Goal: Task Accomplishment & Management: Manage account settings

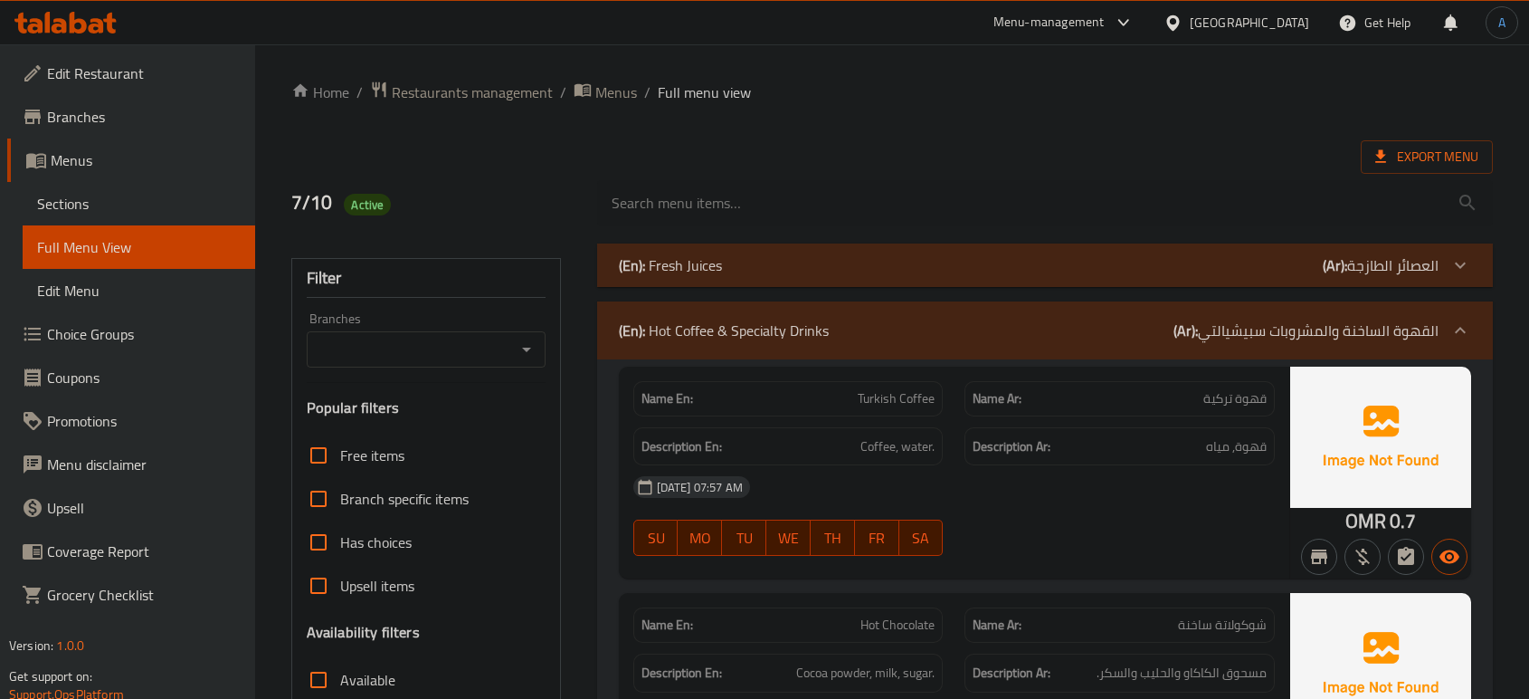
click at [1286, 21] on div "[GEOGRAPHIC_DATA]" at bounding box center [1249, 23] width 119 height 20
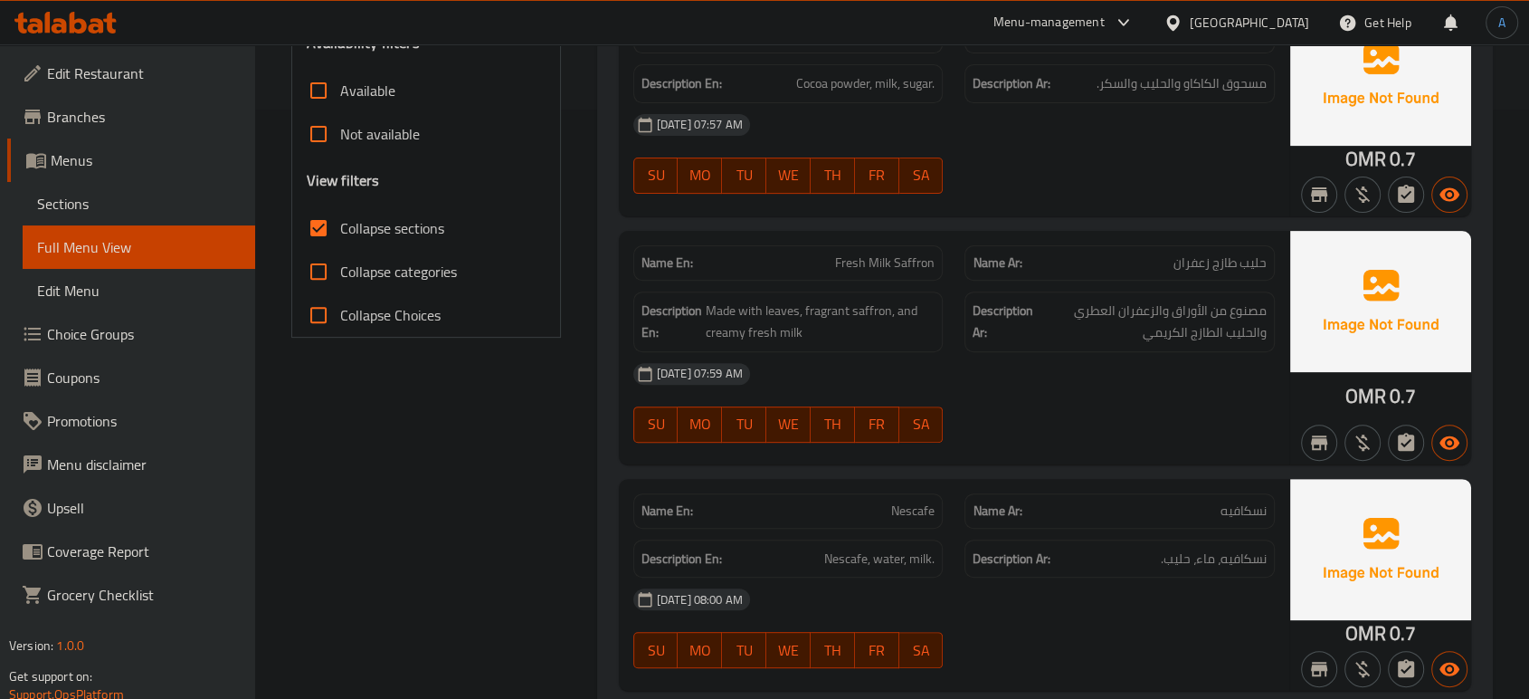
scroll to position [589, 0]
click at [1286, 21] on div "[GEOGRAPHIC_DATA]" at bounding box center [1249, 23] width 119 height 20
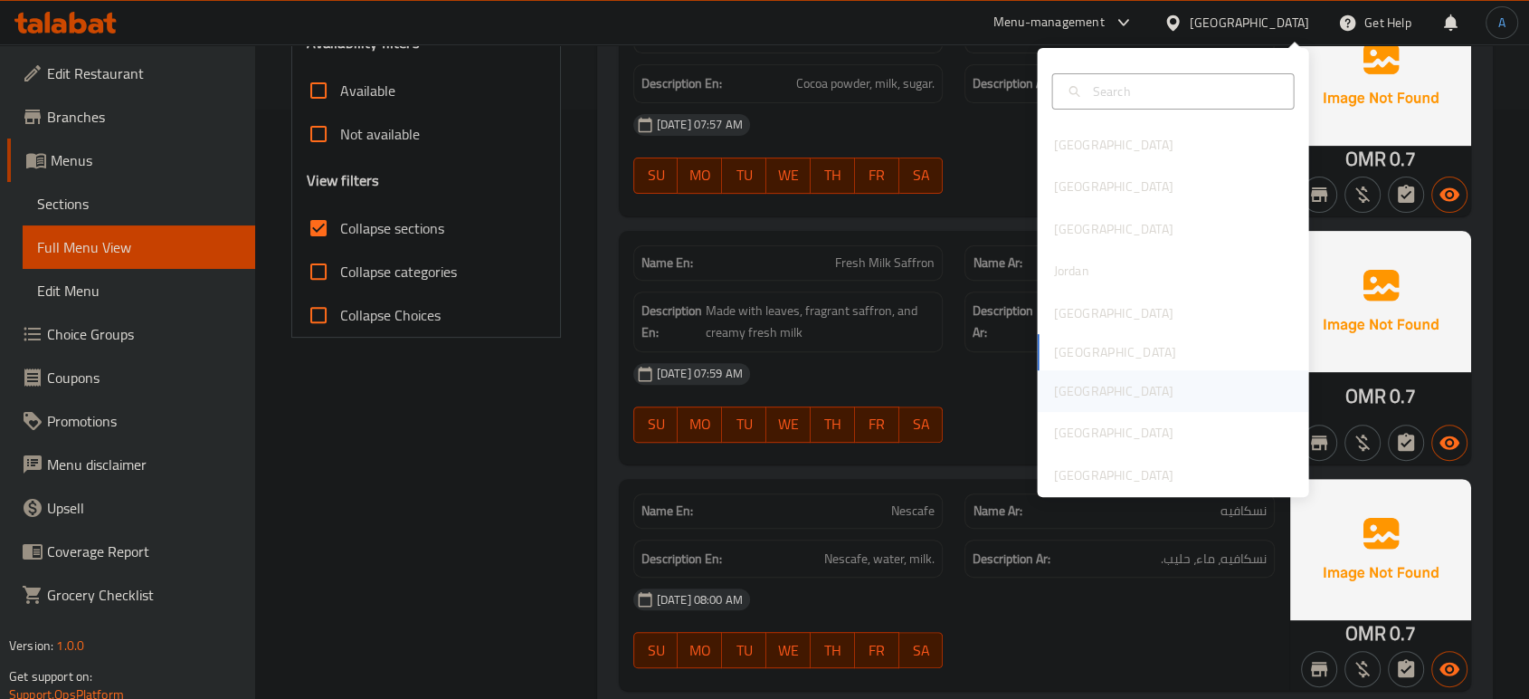
click at [1060, 384] on div "[GEOGRAPHIC_DATA]" at bounding box center [1112, 391] width 119 height 20
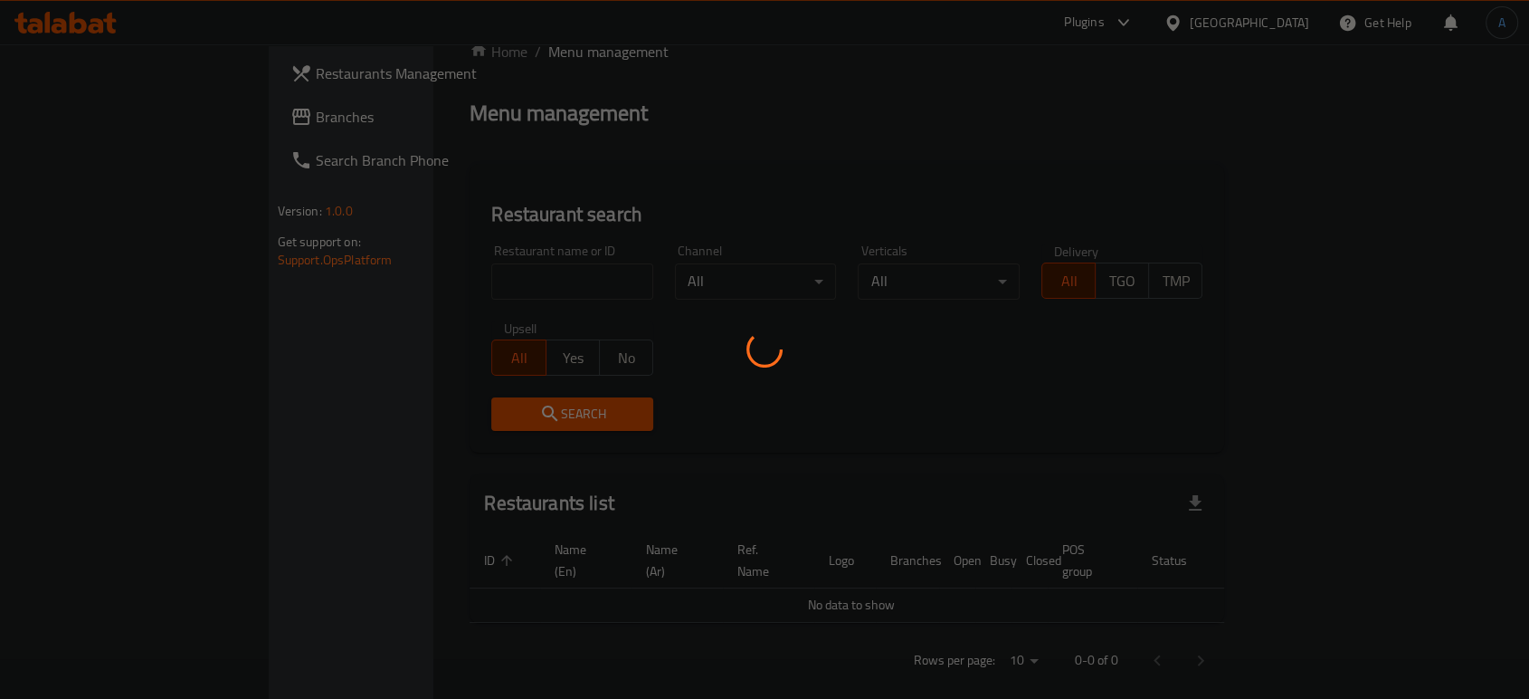
scroll to position [589, 0]
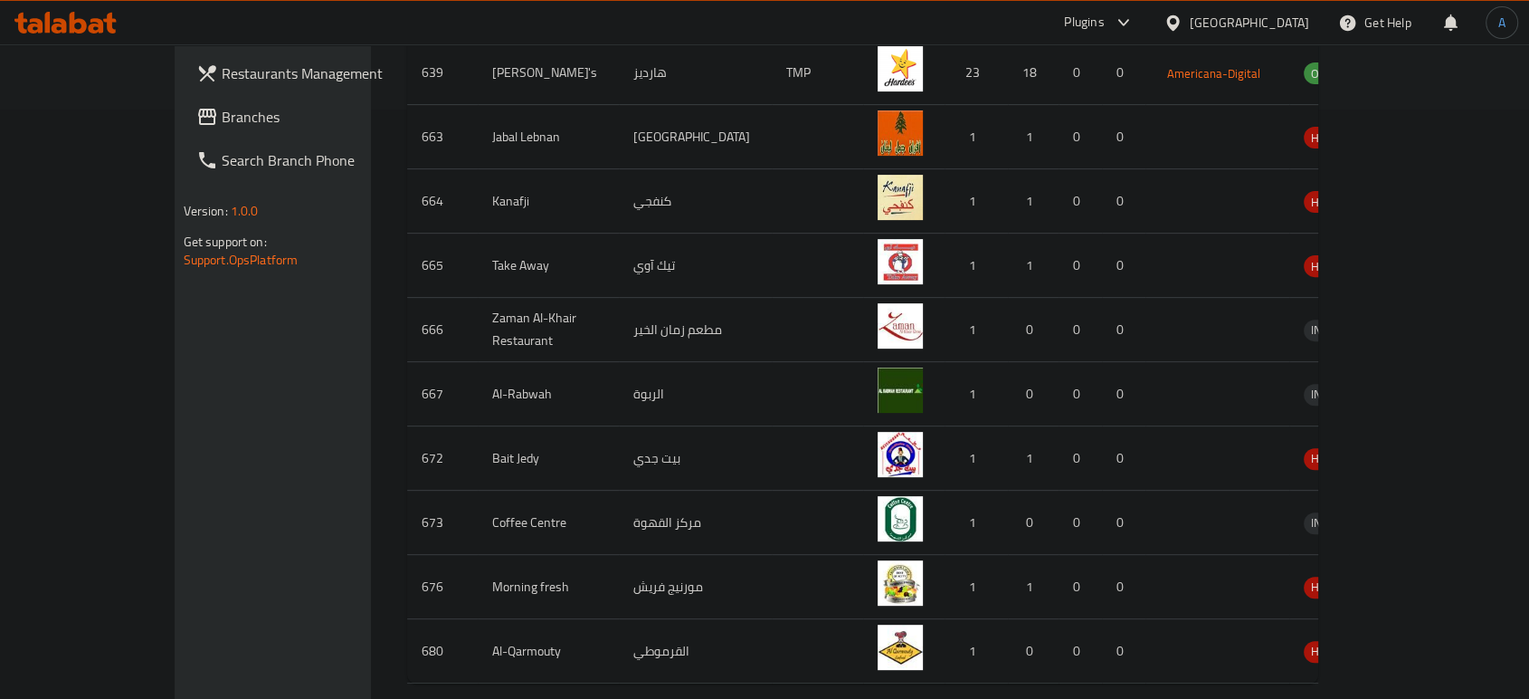
click at [175, 478] on div "Restaurants Management Branches Search Branch Phone Version: 1.0.0 Get support …" at bounding box center [302, 393] width 255 height 699
click at [182, 131] on link "Branches" at bounding box center [306, 116] width 248 height 43
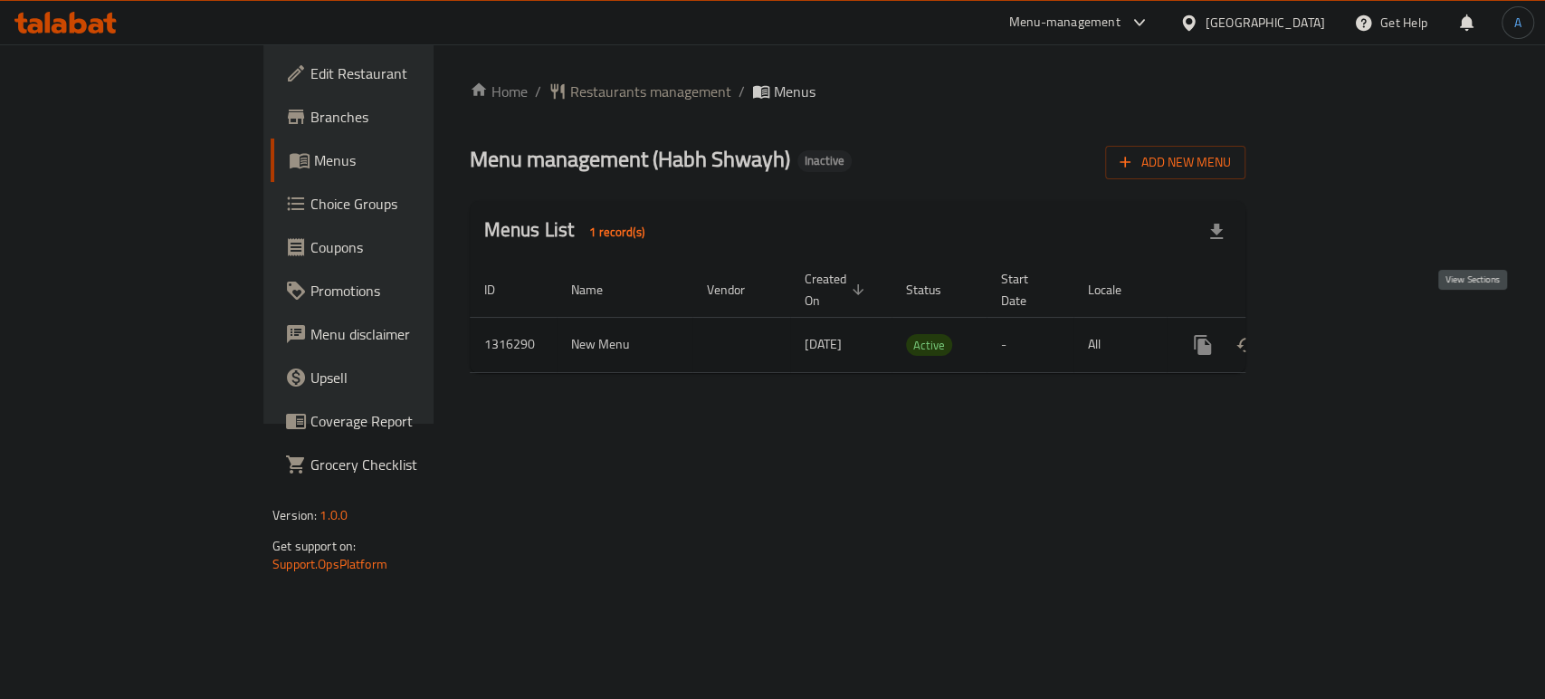
click at [1341, 337] on icon "enhanced table" at bounding box center [1333, 345] width 16 height 16
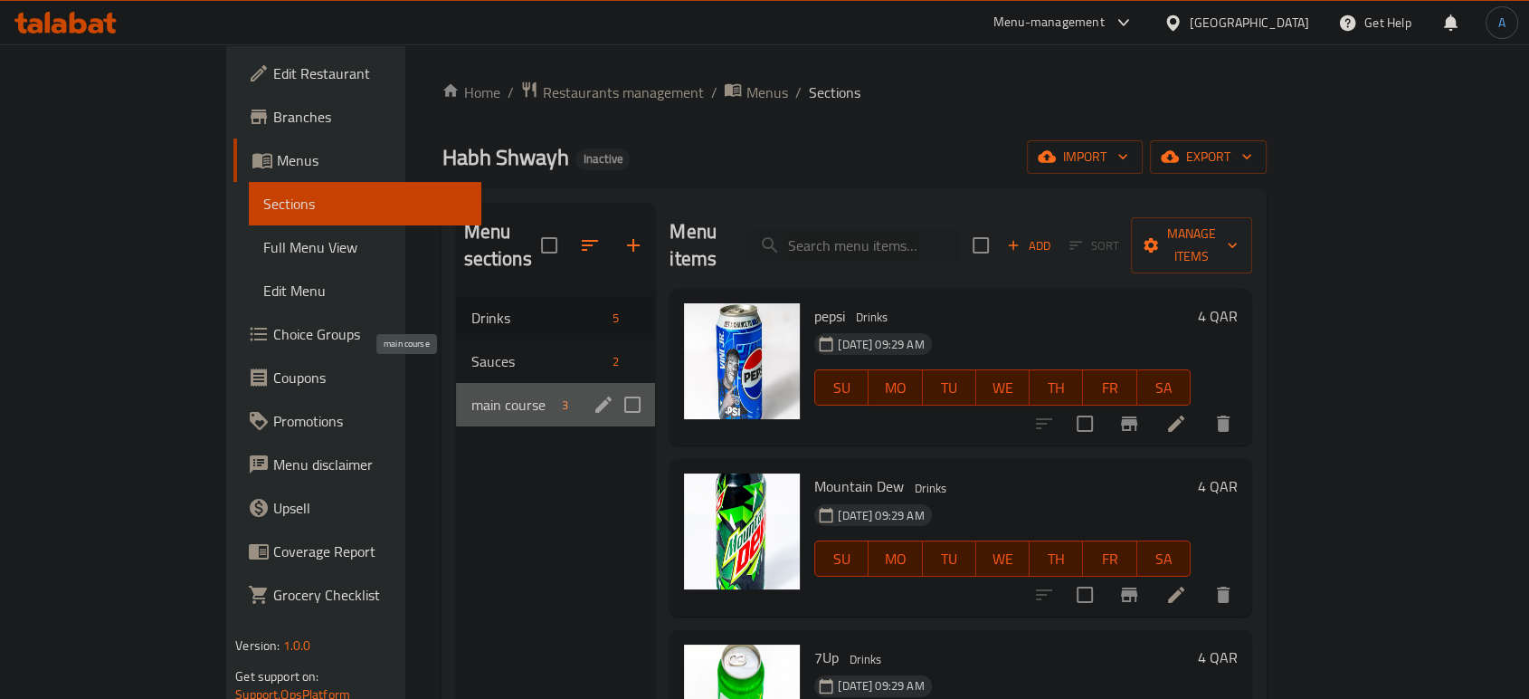
click at [471, 394] on span "main course" at bounding box center [513, 405] width 84 height 22
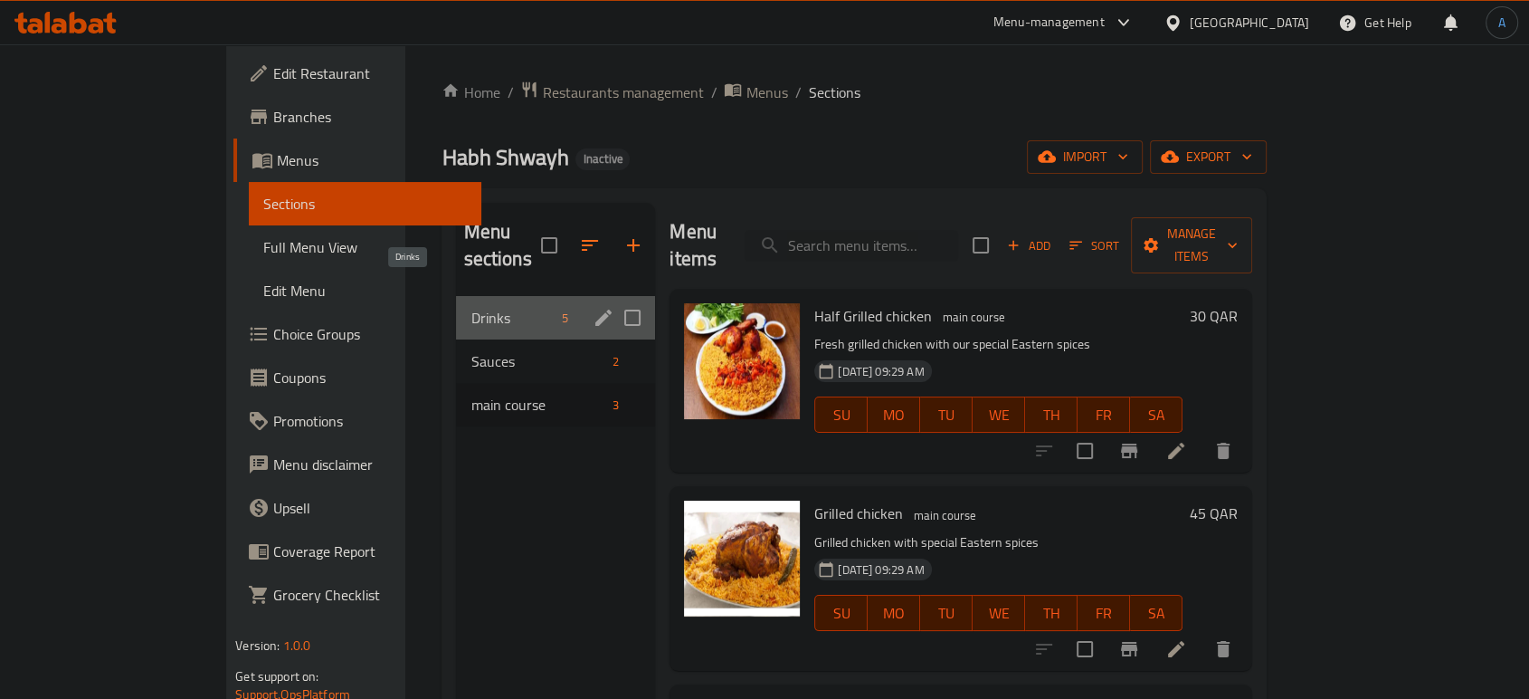
click at [471, 307] on span "Drinks" at bounding box center [513, 318] width 84 height 22
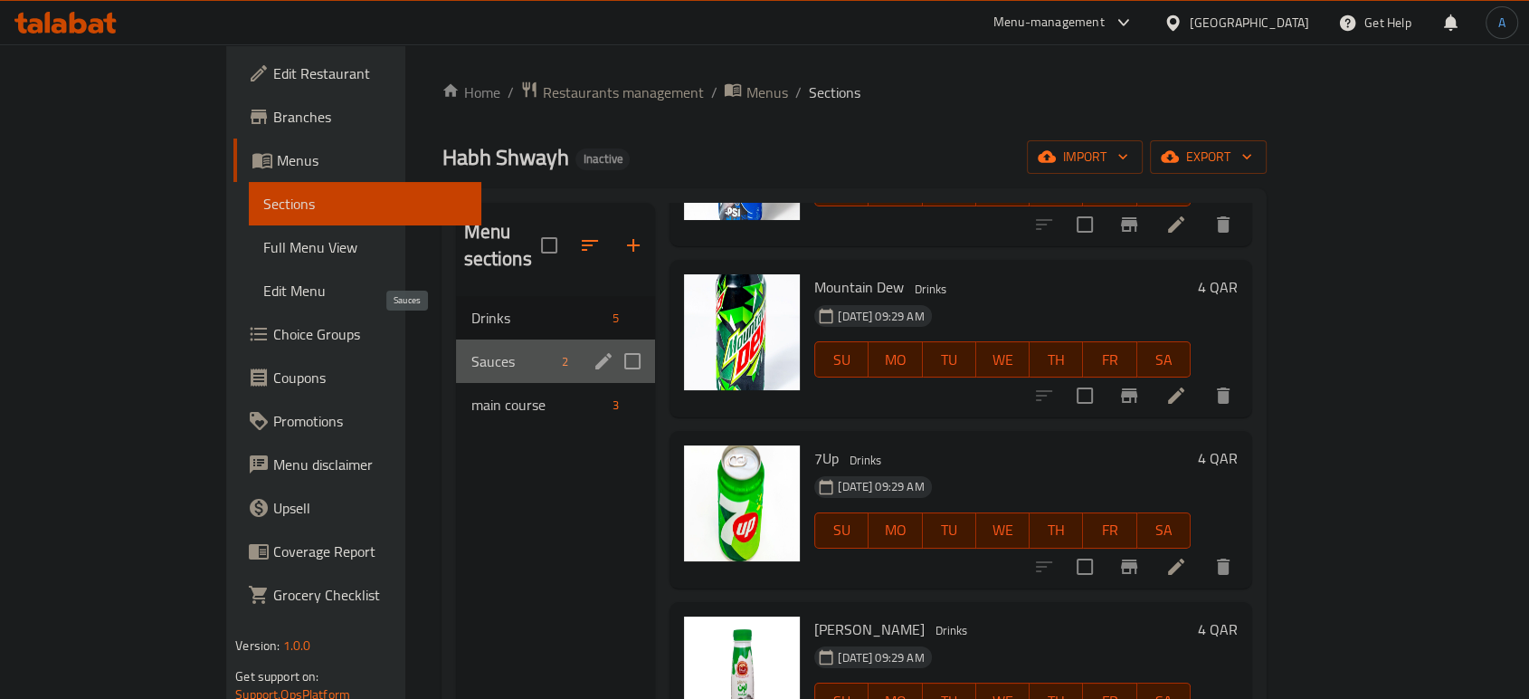
click at [471, 350] on span "Sauces" at bounding box center [513, 361] width 84 height 22
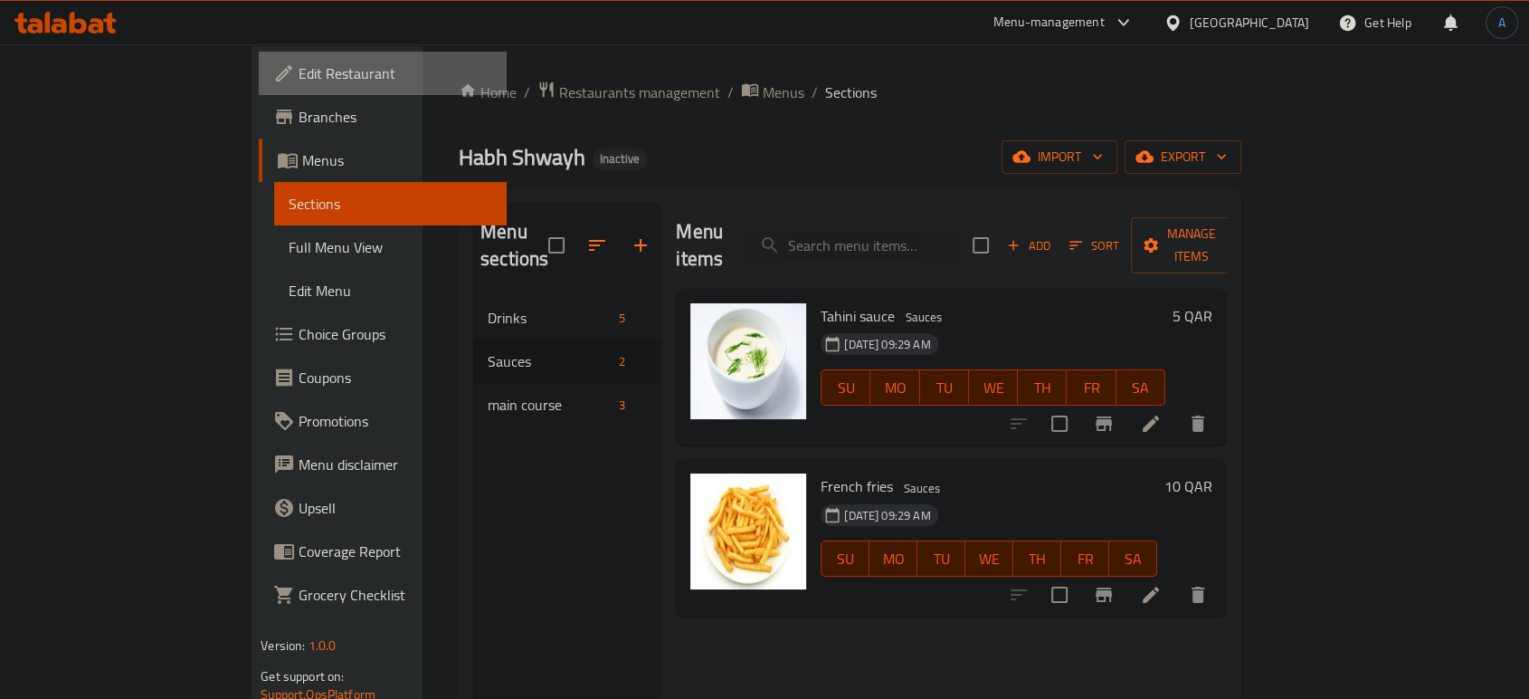
click at [299, 62] on span "Edit Restaurant" at bounding box center [396, 73] width 194 height 22
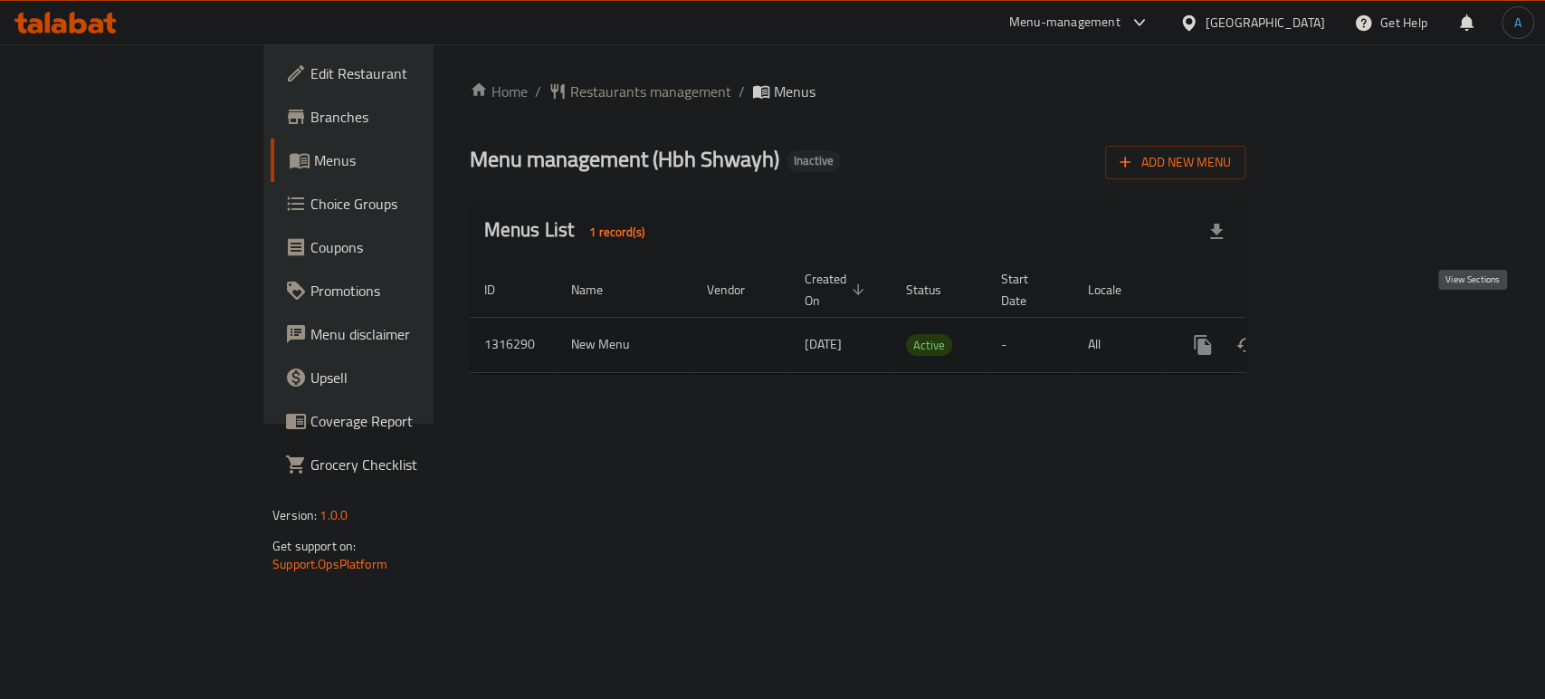
click at [1344, 334] on icon "enhanced table" at bounding box center [1333, 345] width 22 height 22
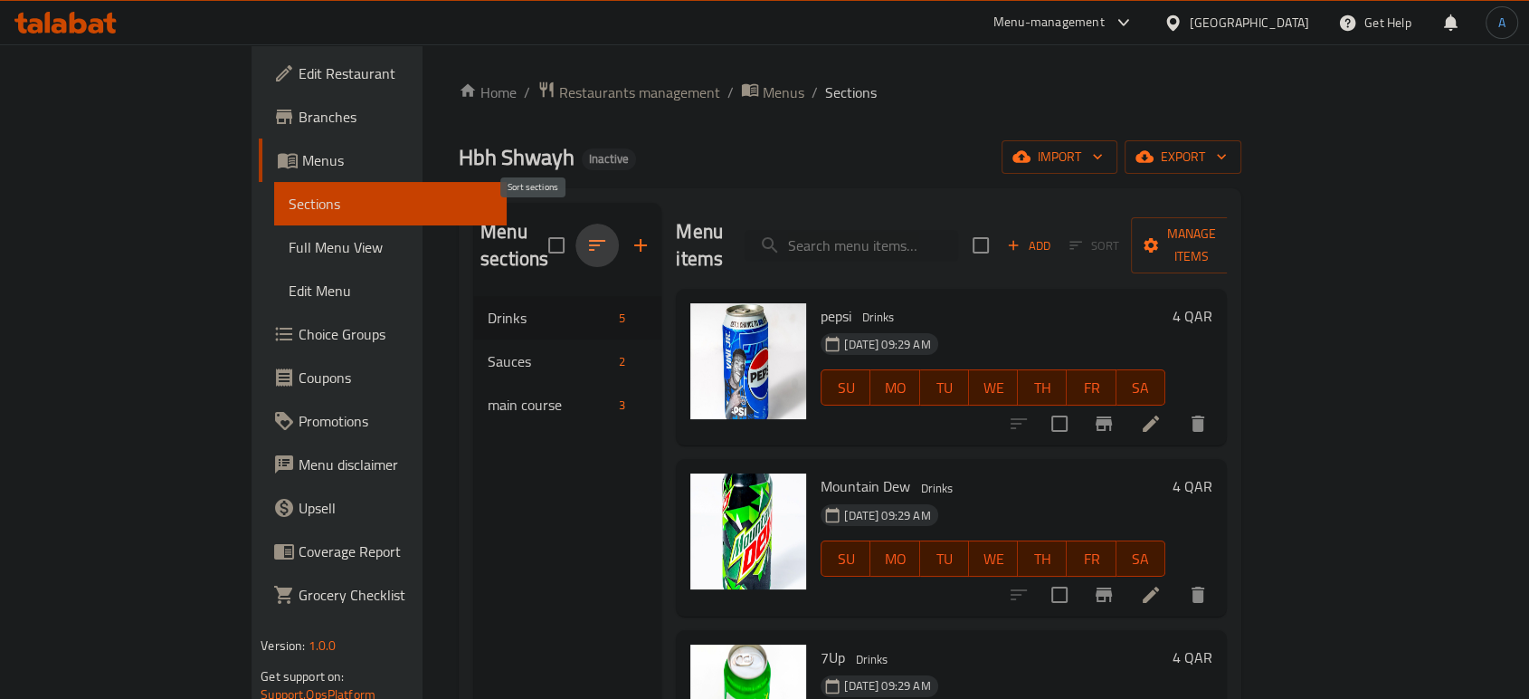
click at [586, 236] on icon "button" at bounding box center [597, 245] width 22 height 22
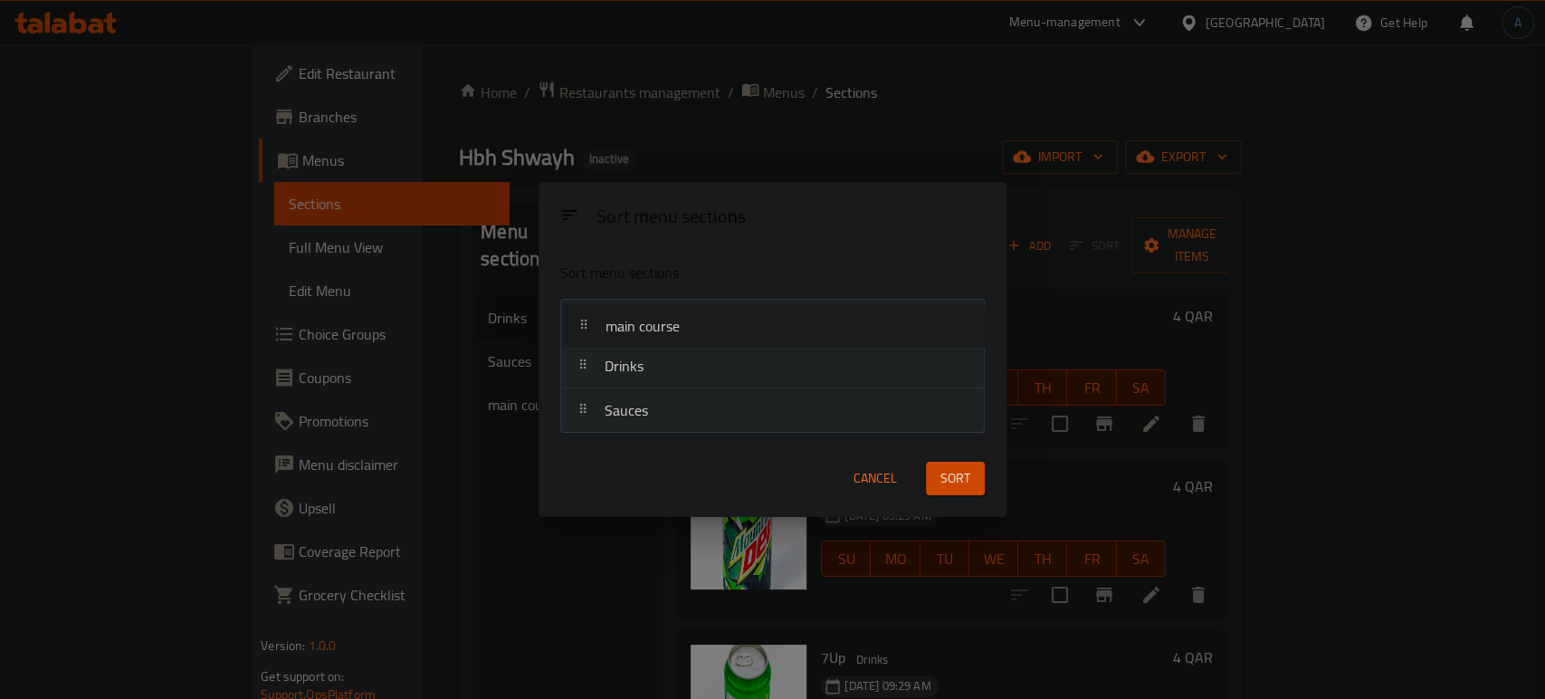
drag, startPoint x: 677, startPoint y: 404, endPoint x: 679, endPoint y: 313, distance: 91.4
click at [679, 313] on nav "Drinks Sauces main course" at bounding box center [772, 366] width 424 height 135
drag, startPoint x: 662, startPoint y: 419, endPoint x: 667, endPoint y: 360, distance: 59.0
click at [667, 360] on nav "main course Drinks Sauces" at bounding box center [772, 366] width 424 height 135
click at [956, 468] on span "Sort" at bounding box center [955, 479] width 30 height 23
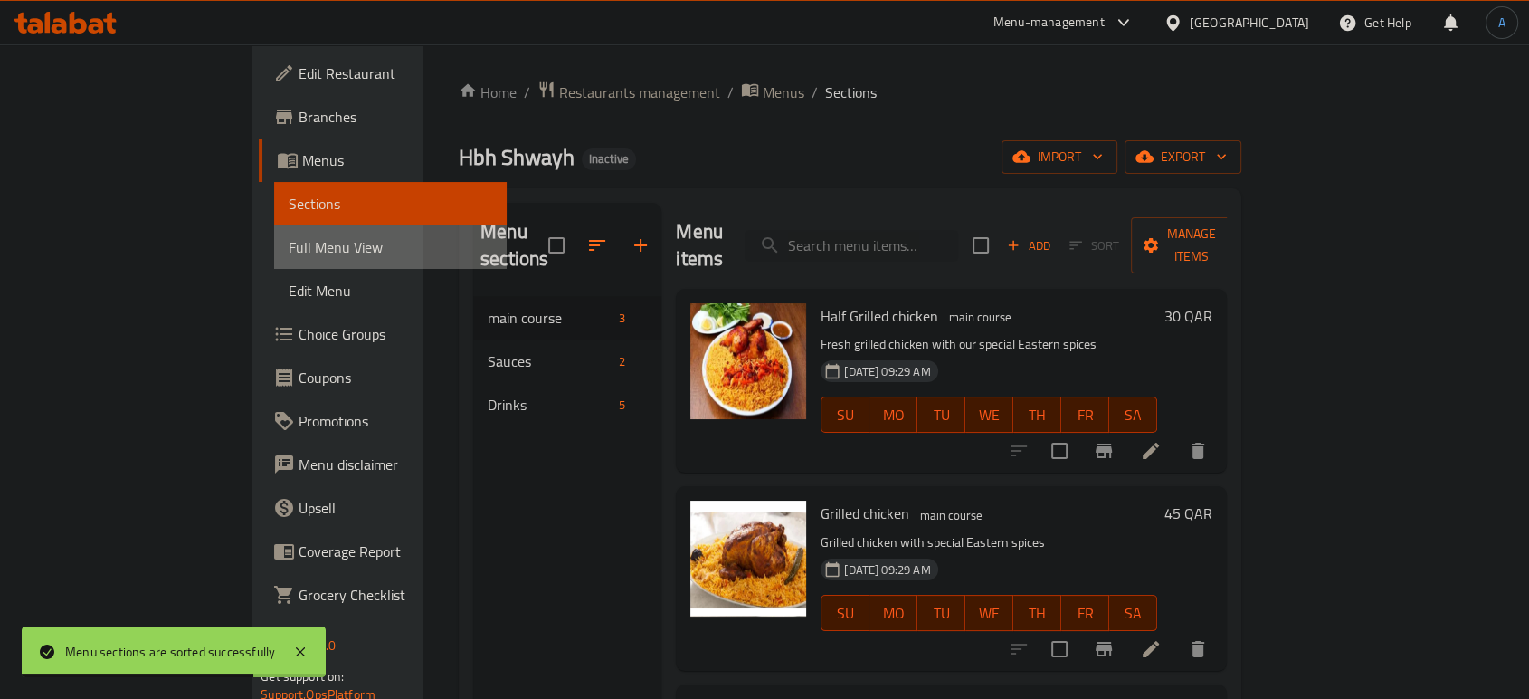
click at [289, 238] on span "Full Menu View" at bounding box center [391, 247] width 204 height 22
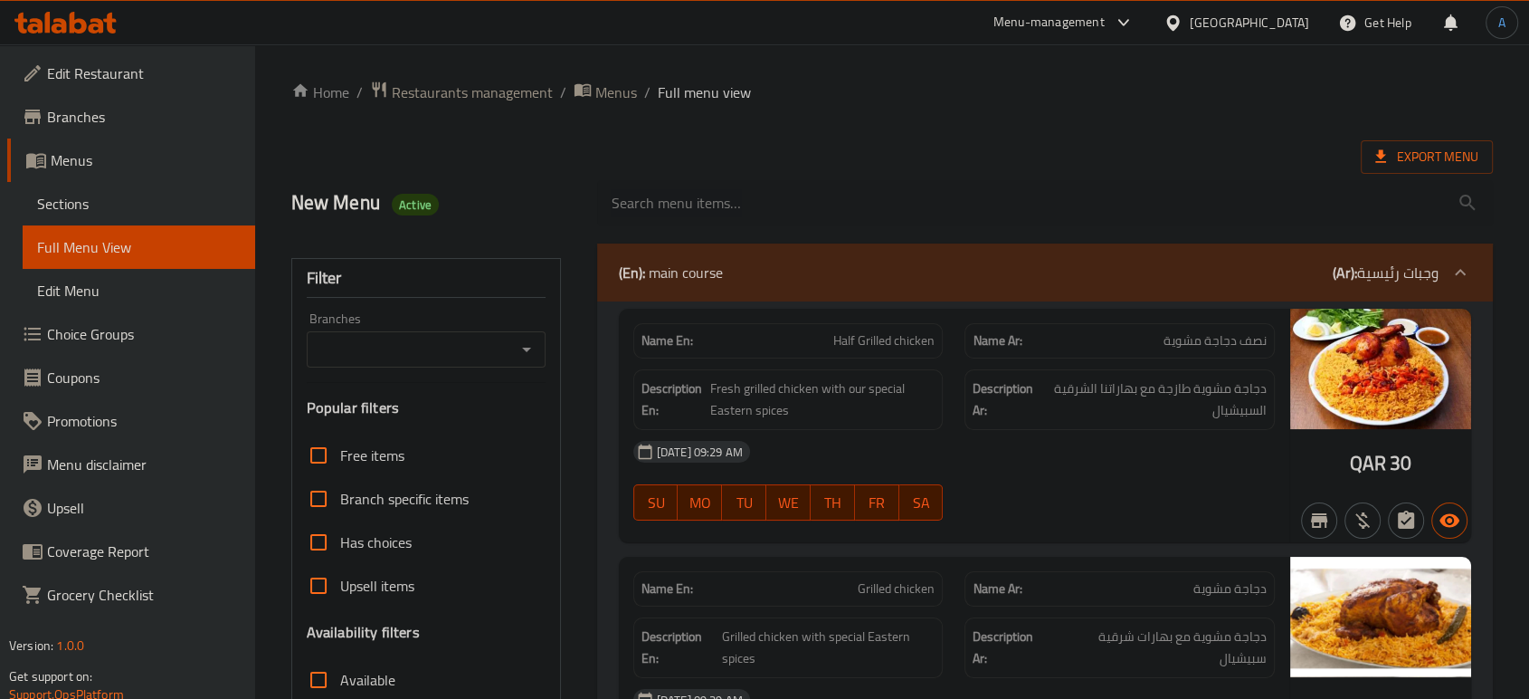
drag, startPoint x: 768, startPoint y: 263, endPoint x: 775, endPoint y: 136, distance: 127.8
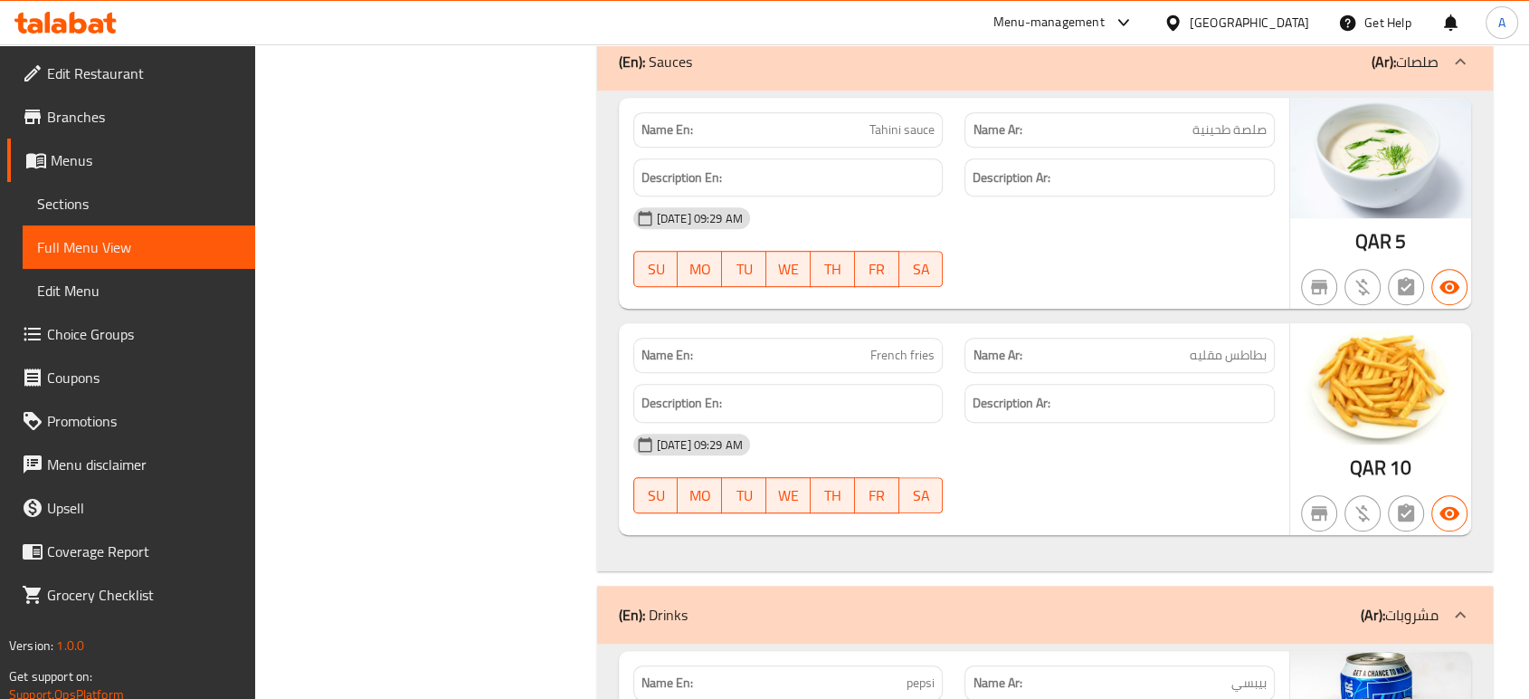
scroll to position [1057, 0]
click at [920, 345] on span "French fries" at bounding box center [902, 354] width 64 height 19
copy span "French fries"
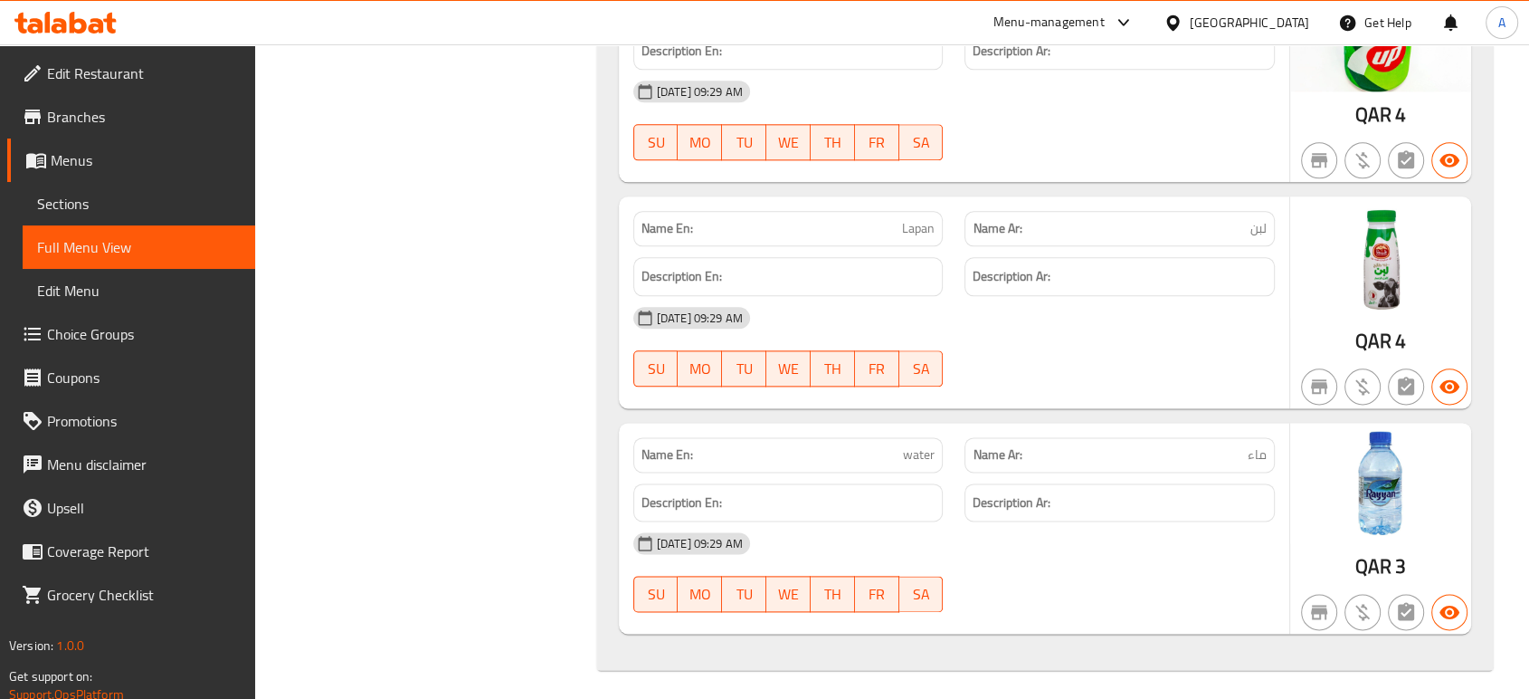
scroll to position [2190, 0]
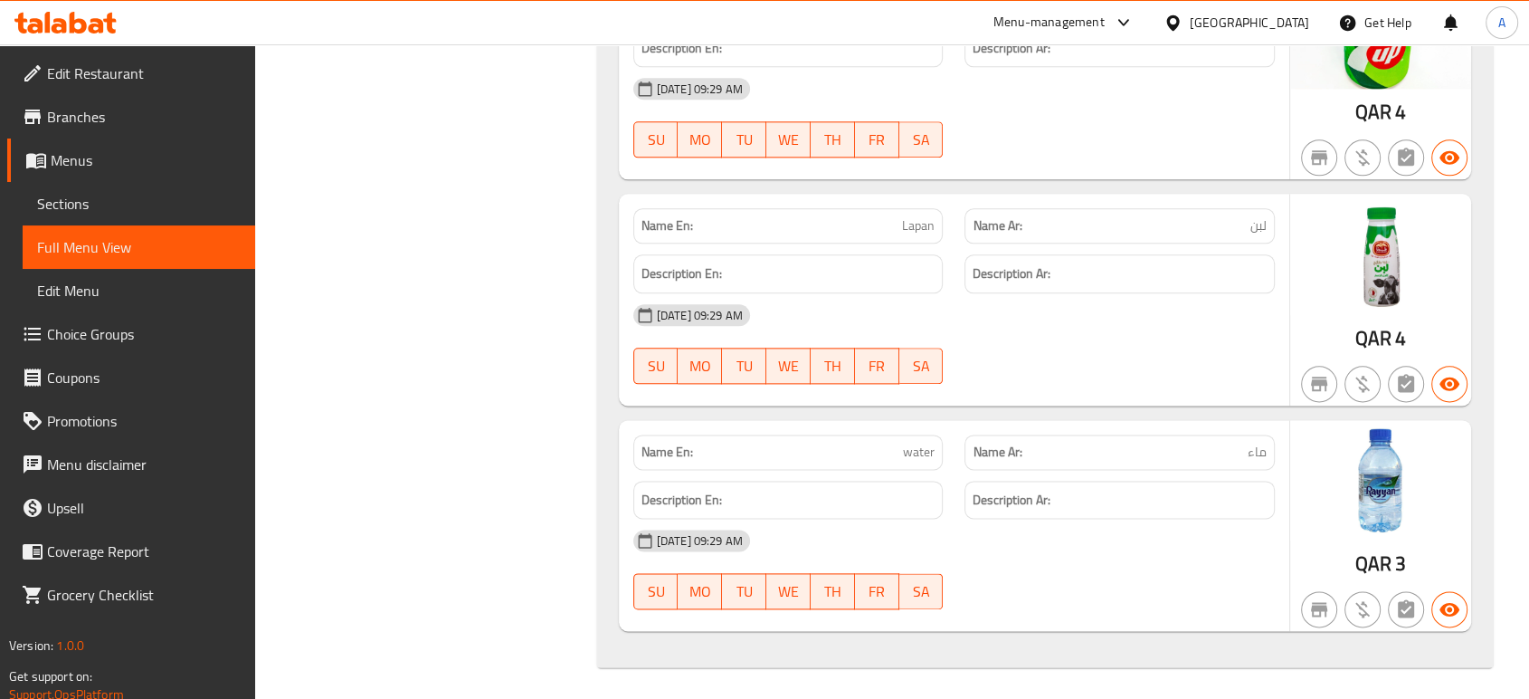
drag, startPoint x: 1051, startPoint y: 512, endPoint x: 977, endPoint y: 477, distance: 81.3
click at [1051, 512] on div "Description Ar:" at bounding box center [1120, 499] width 310 height 39
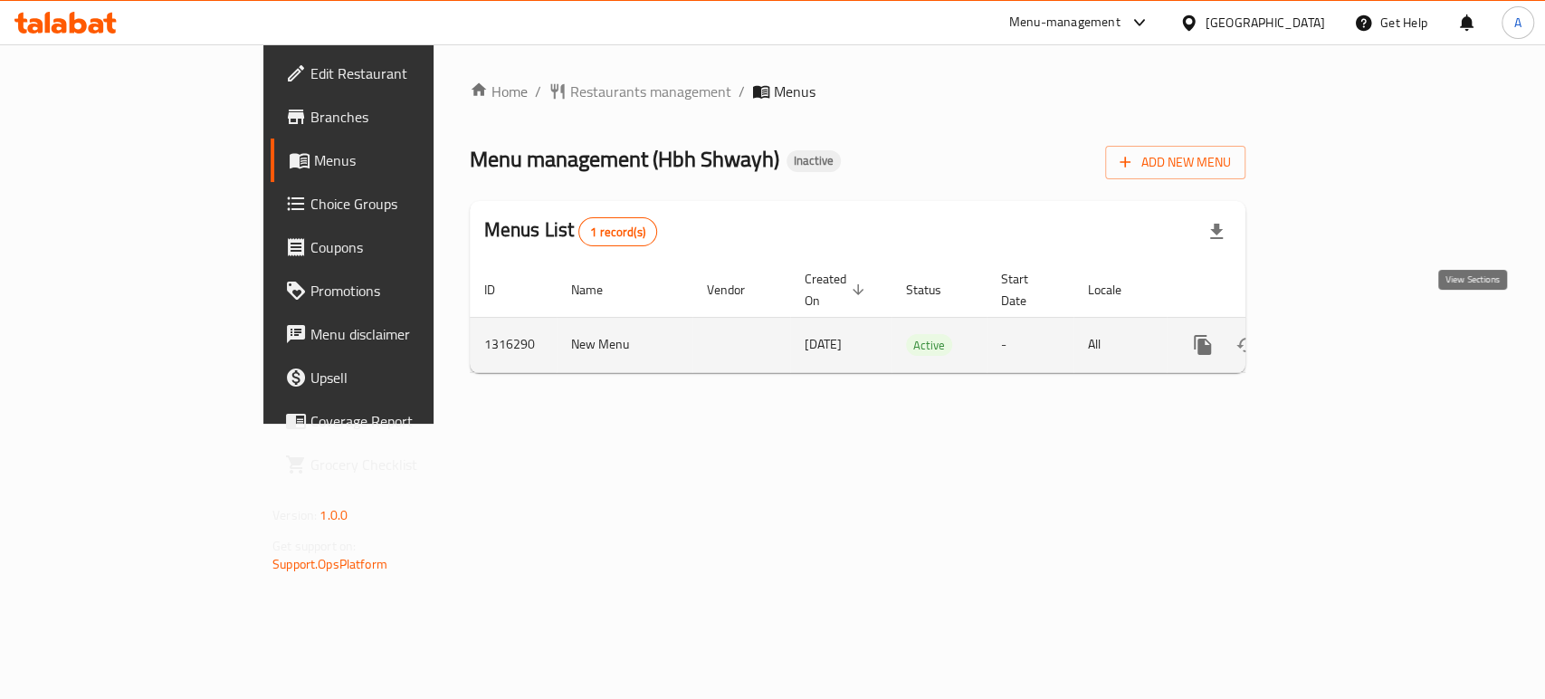
click at [1341, 337] on icon "enhanced table" at bounding box center [1333, 345] width 16 height 16
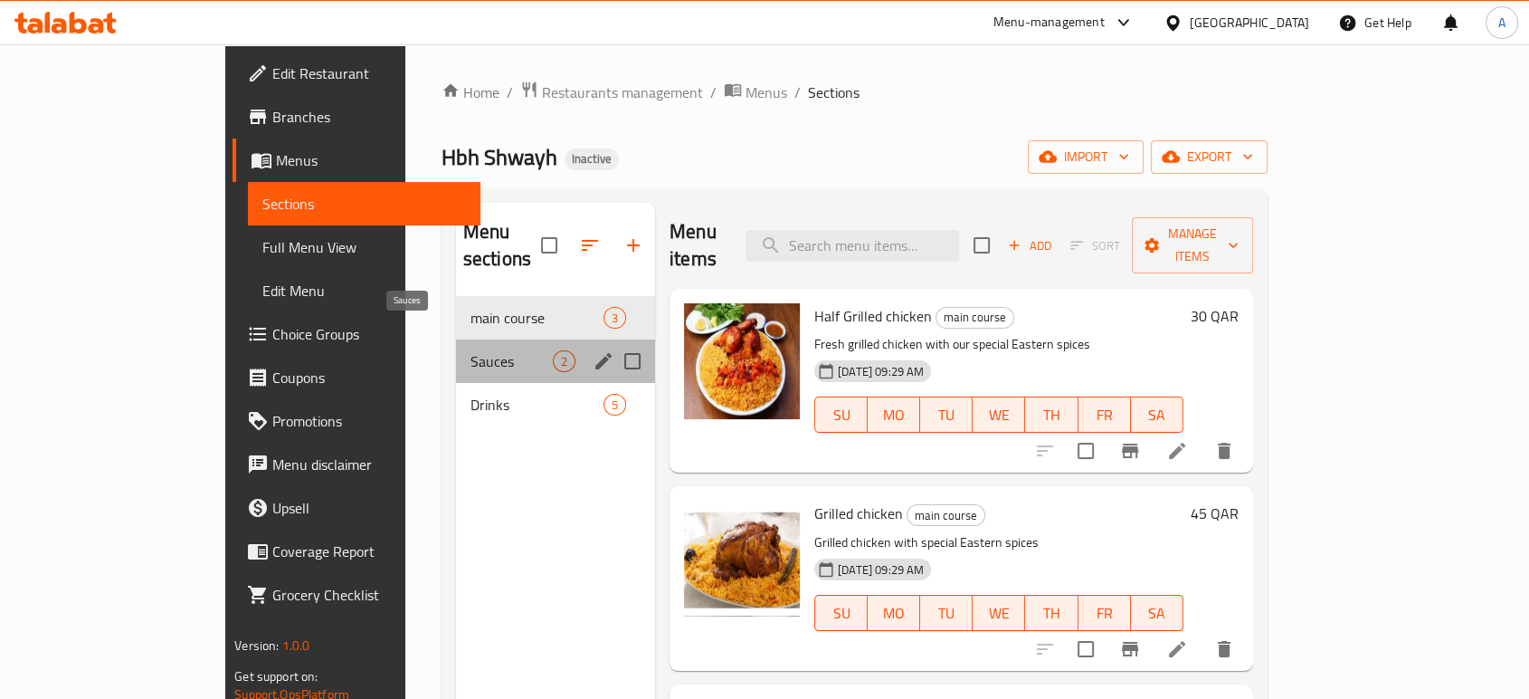
click at [471, 350] on span "Sauces" at bounding box center [512, 361] width 82 height 22
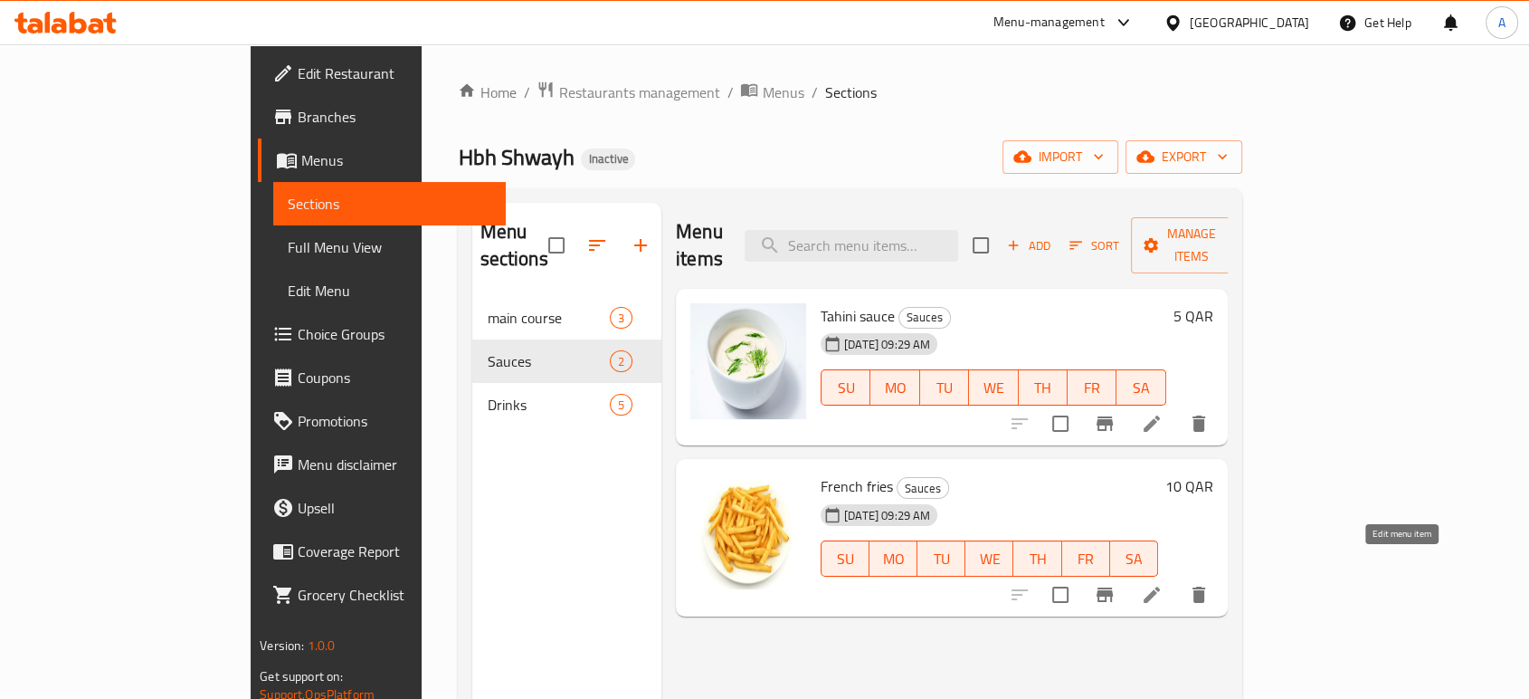
click at [1163, 584] on icon at bounding box center [1152, 595] width 22 height 22
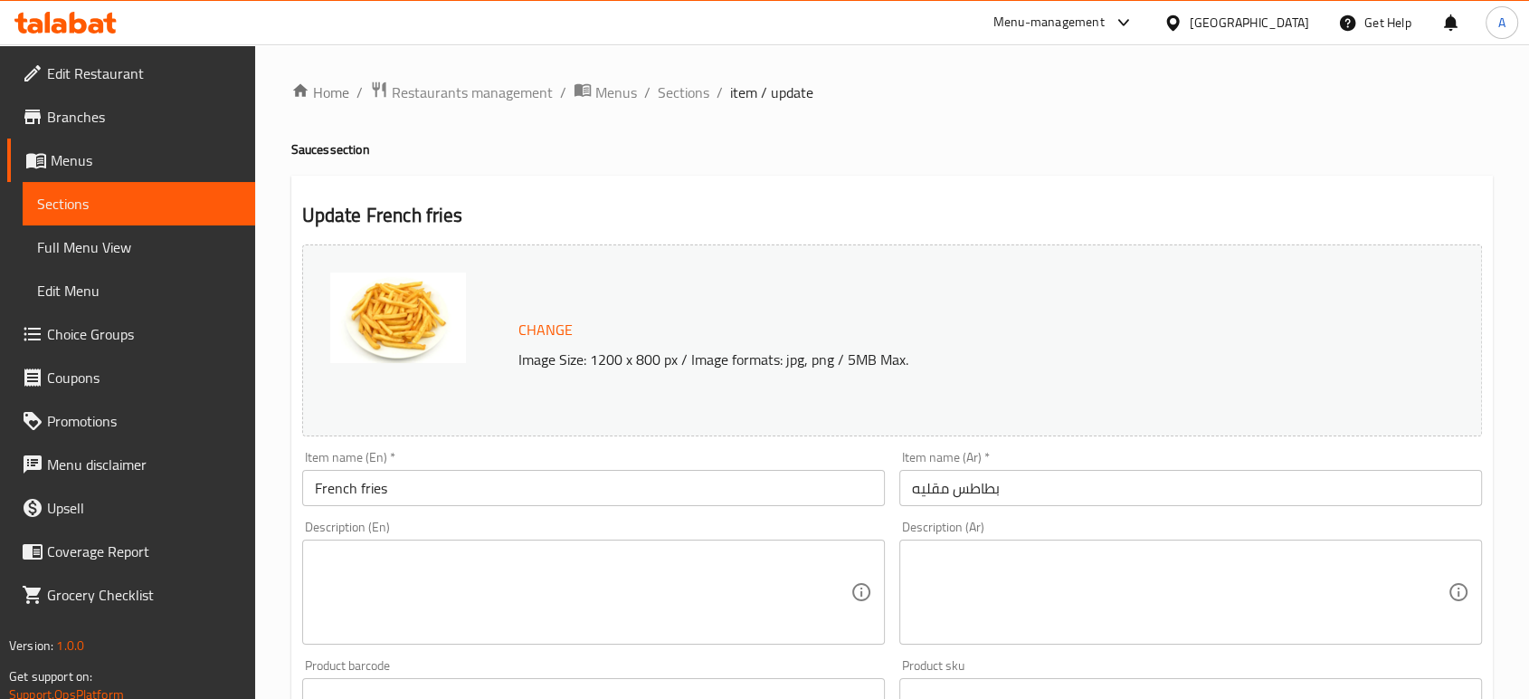
click at [497, 547] on div "Description (En)" at bounding box center [593, 591] width 583 height 105
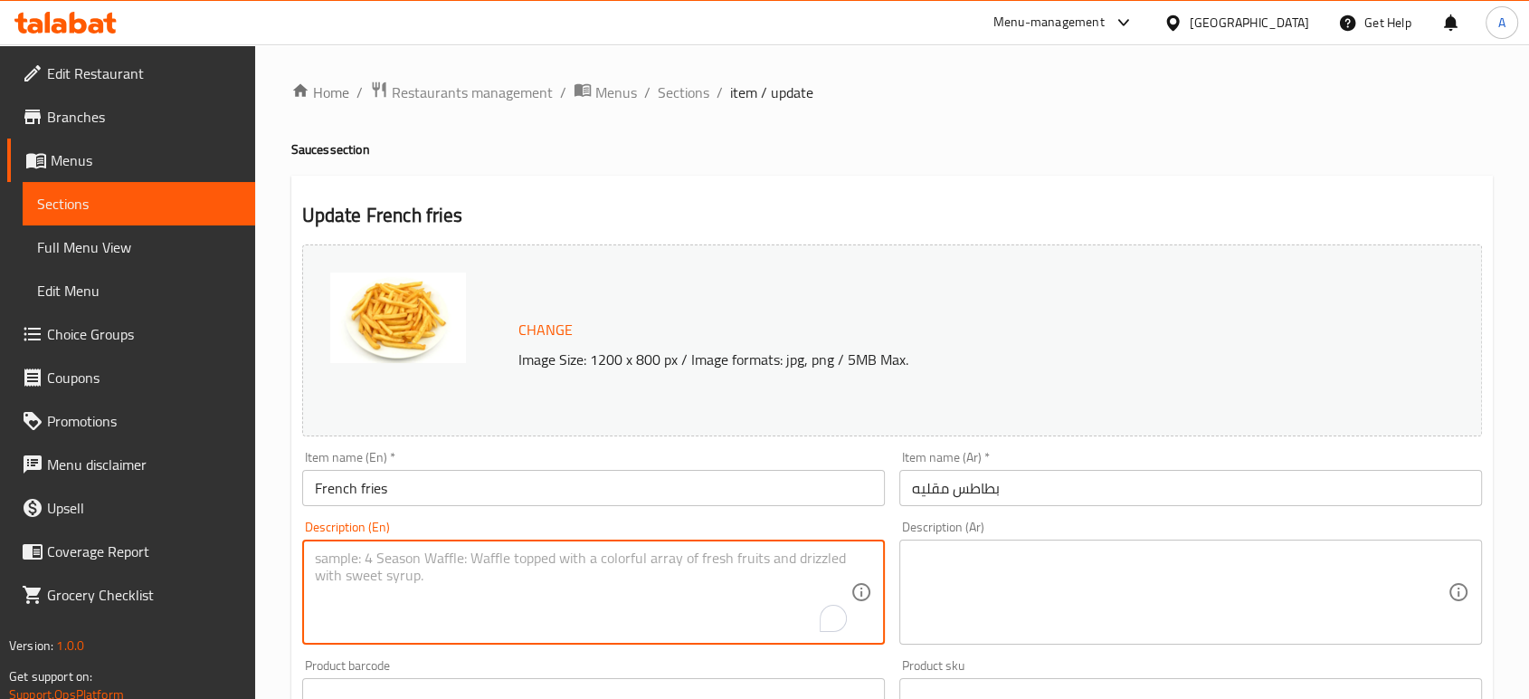
paste textarea "French fries that have been deep fried until crispy and golden brown."
type textarea "French fries that have been deep fried until crispy and golden brown."
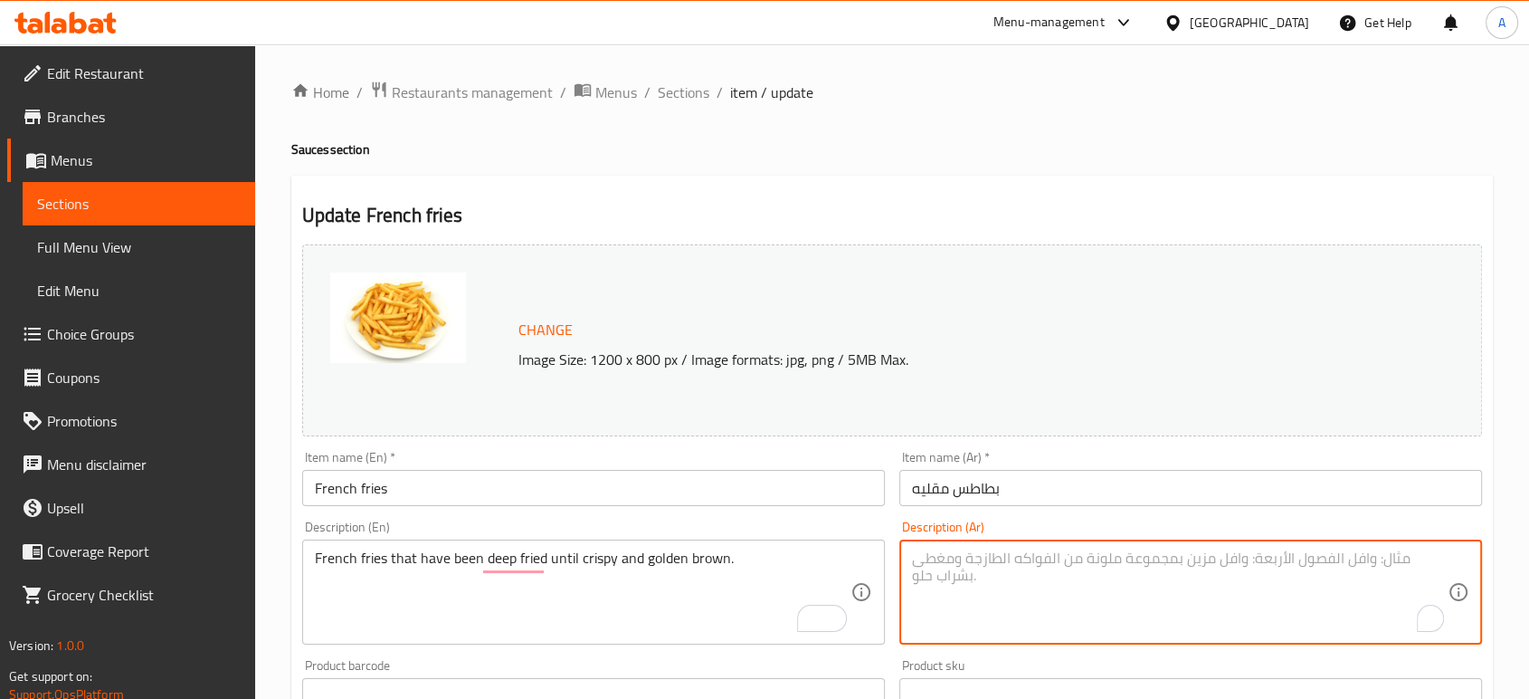
click at [1064, 553] on textarea "To enrich screen reader interactions, please activate Accessibility in Grammarl…" at bounding box center [1180, 592] width 536 height 86
paste textarea "بطاطس مقلية [GEOGRAPHIC_DATA] حتى تصبح مقرمشة وبنية ذهبية."
type textarea "بطاطس مقلية [GEOGRAPHIC_DATA] حتى تصبح مقرمشة وبنية ذهبية."
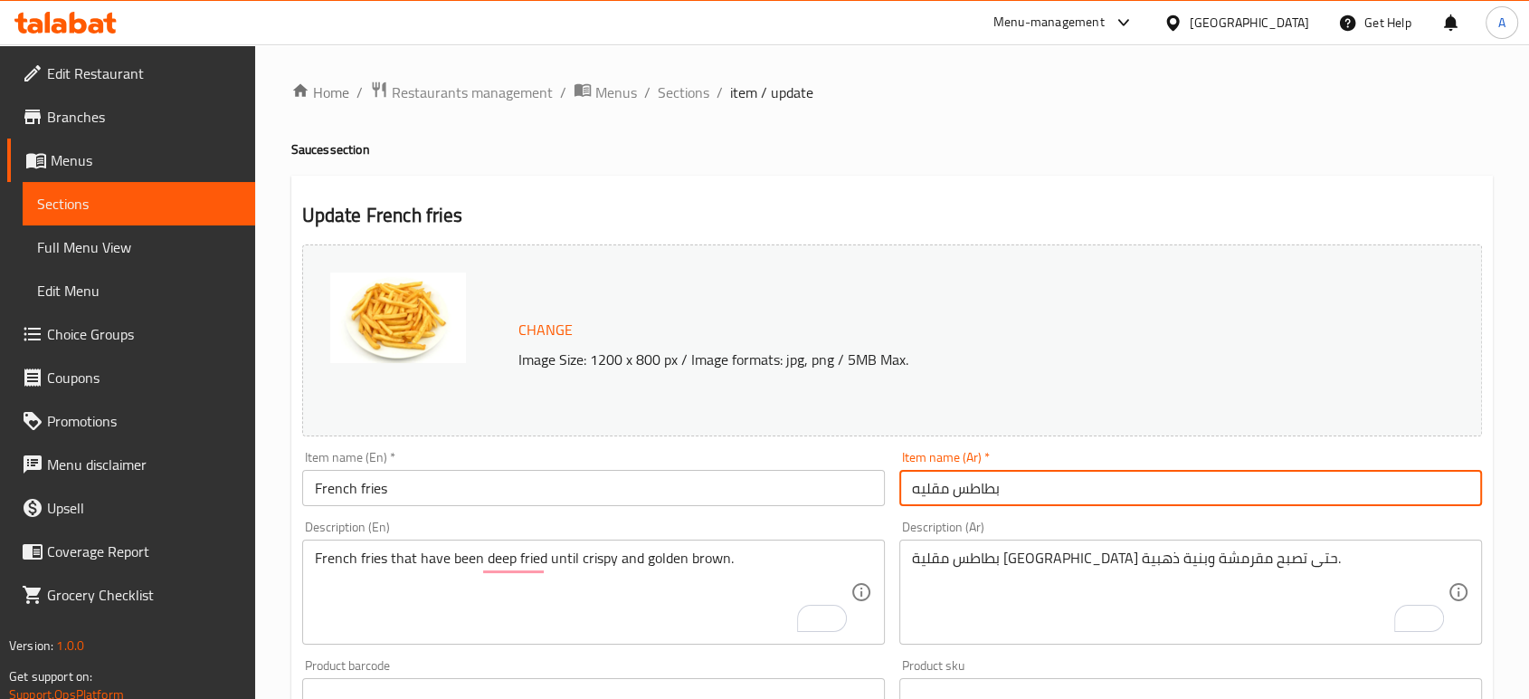
click at [1069, 501] on input "بطاطس مقليه" at bounding box center [1190, 488] width 583 height 36
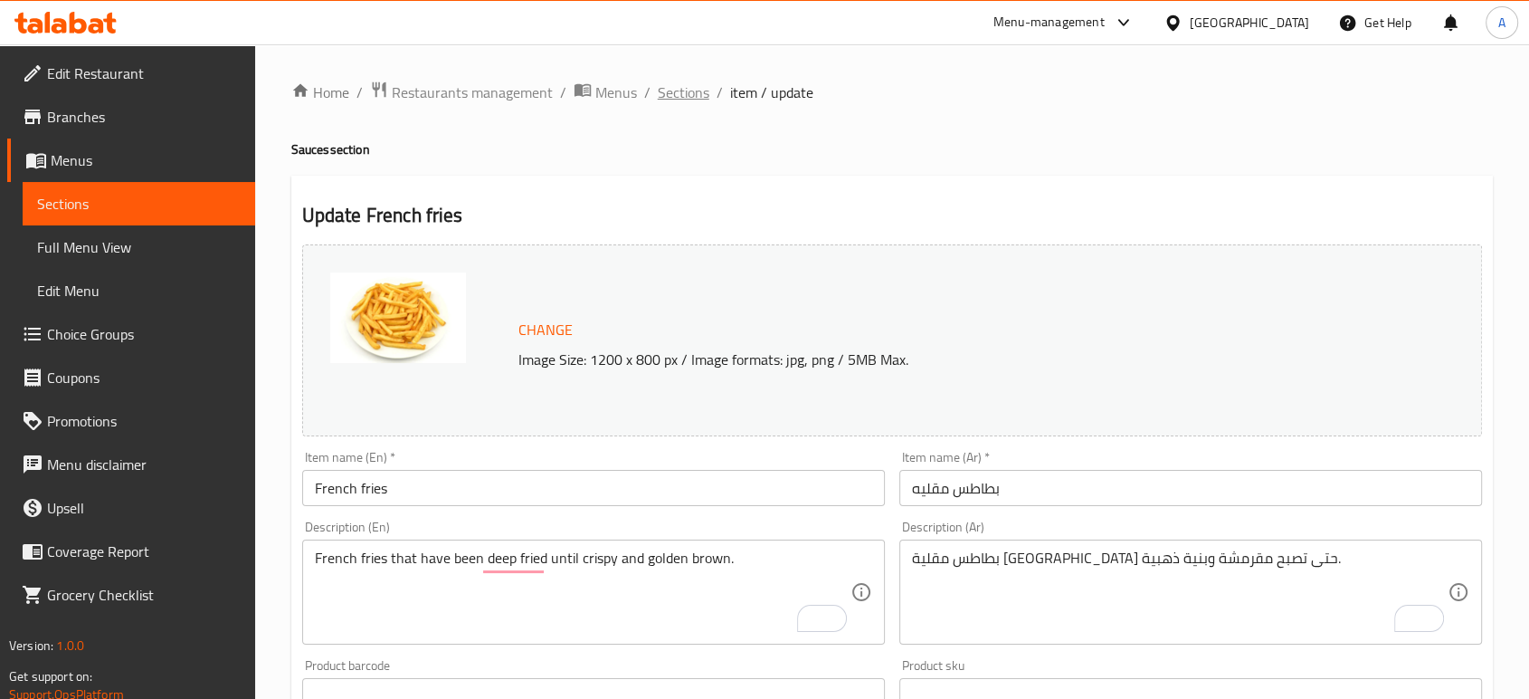
click at [675, 87] on span "Sections" at bounding box center [684, 92] width 52 height 22
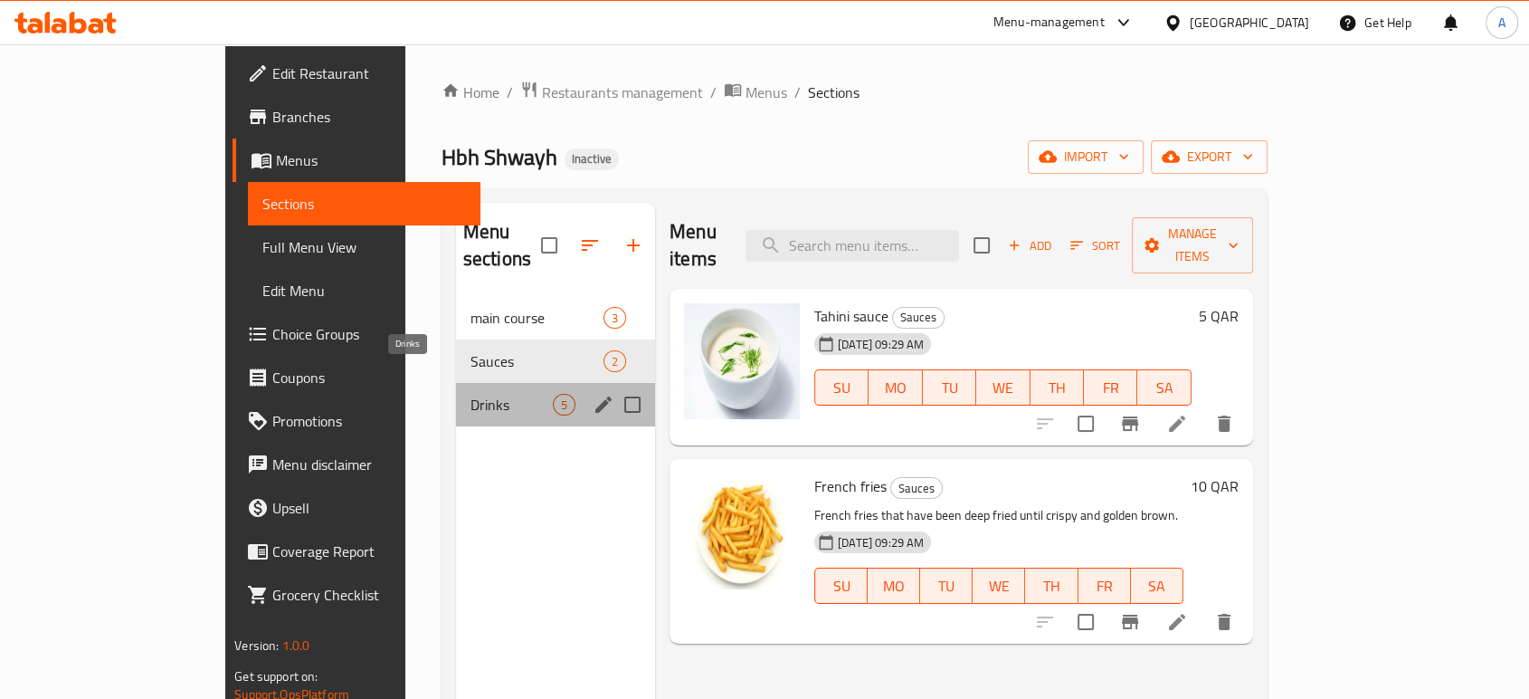
click at [471, 394] on span "Drinks" at bounding box center [512, 405] width 82 height 22
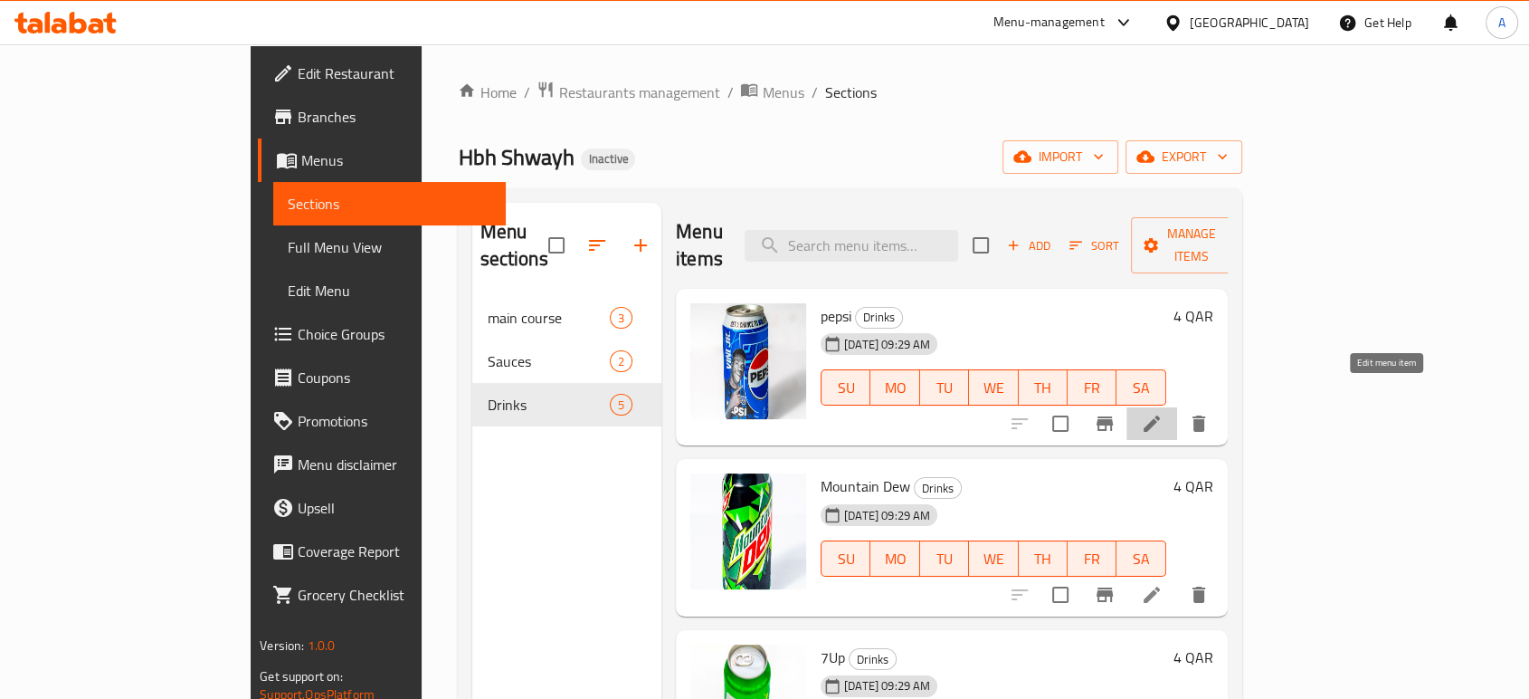
click at [1163, 413] on icon at bounding box center [1152, 424] width 22 height 22
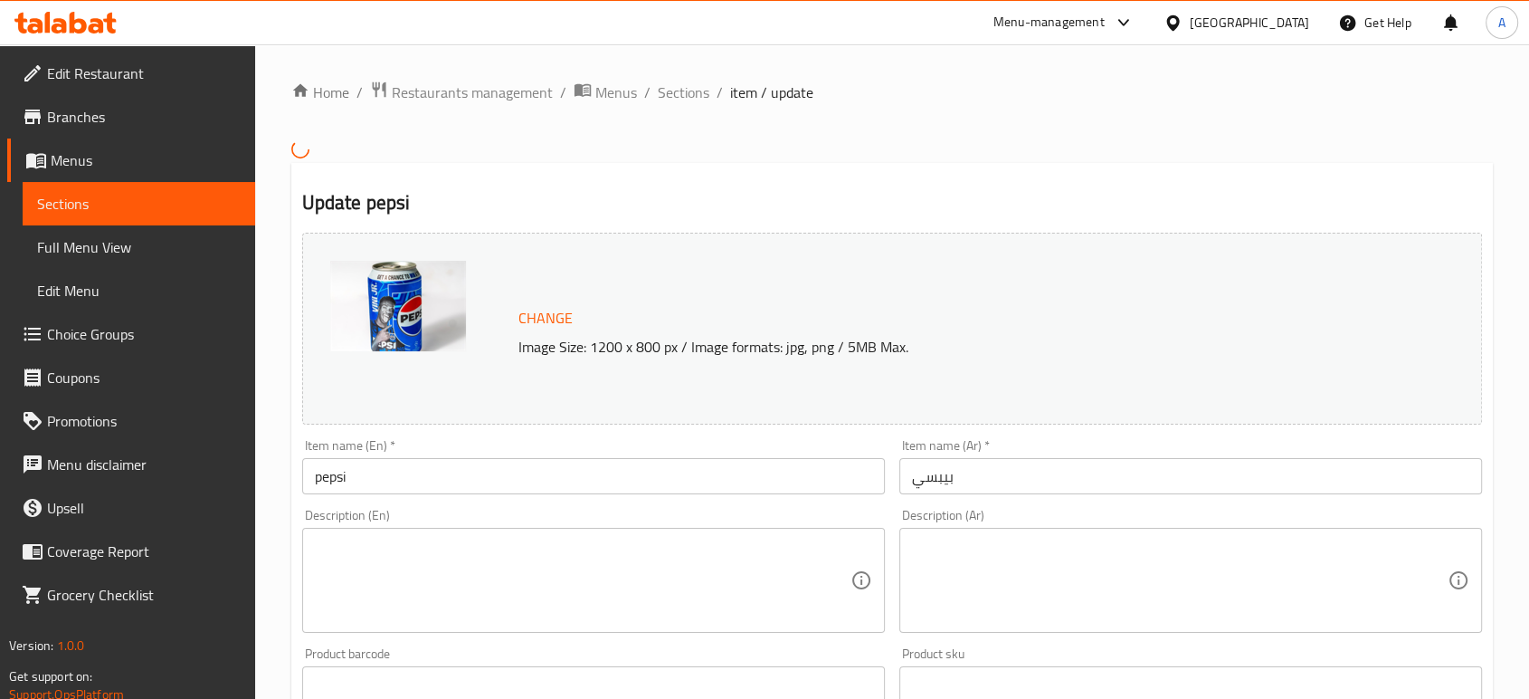
click at [535, 575] on textarea at bounding box center [583, 580] width 536 height 86
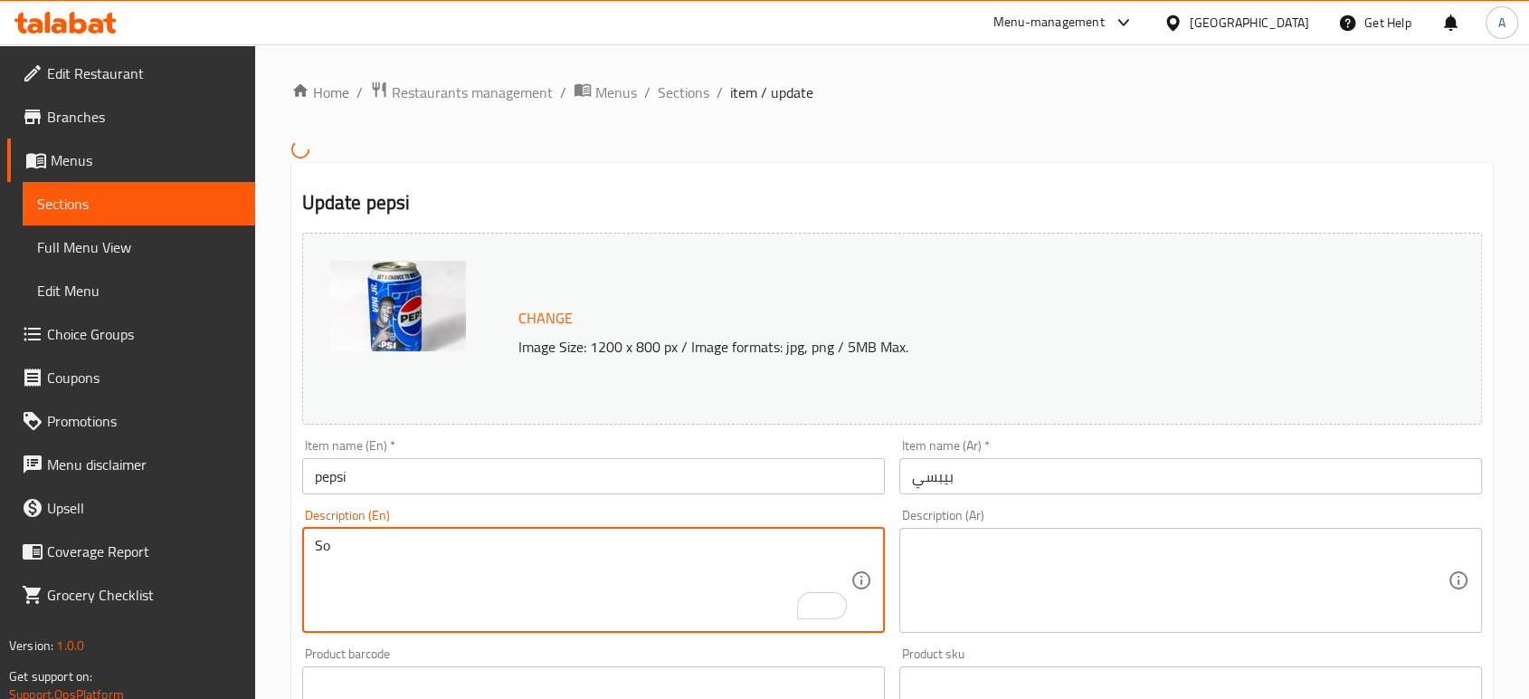
type textarea "S"
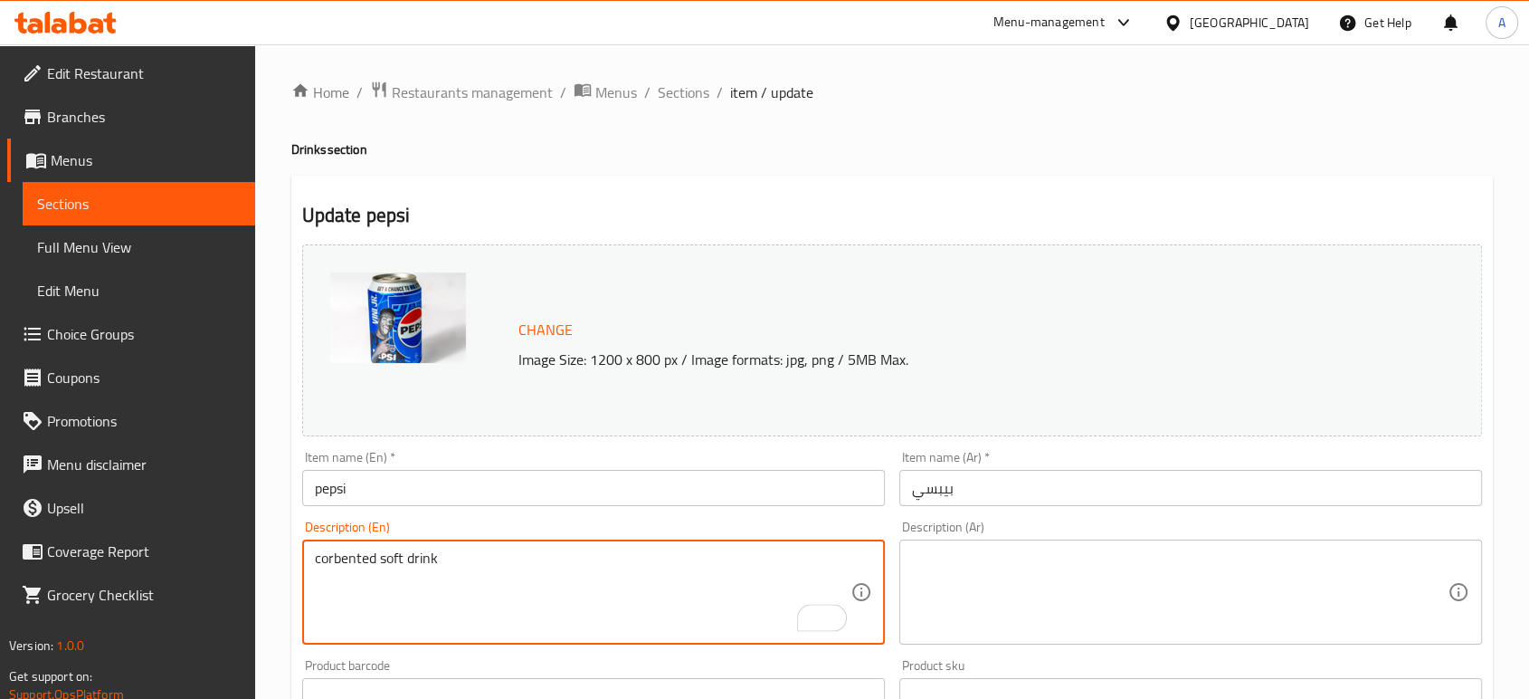
click at [522, 561] on textarea "corbented soft drink" at bounding box center [583, 592] width 536 height 86
paste textarea "arbonated soft drink"
type textarea "carbonated soft drink"
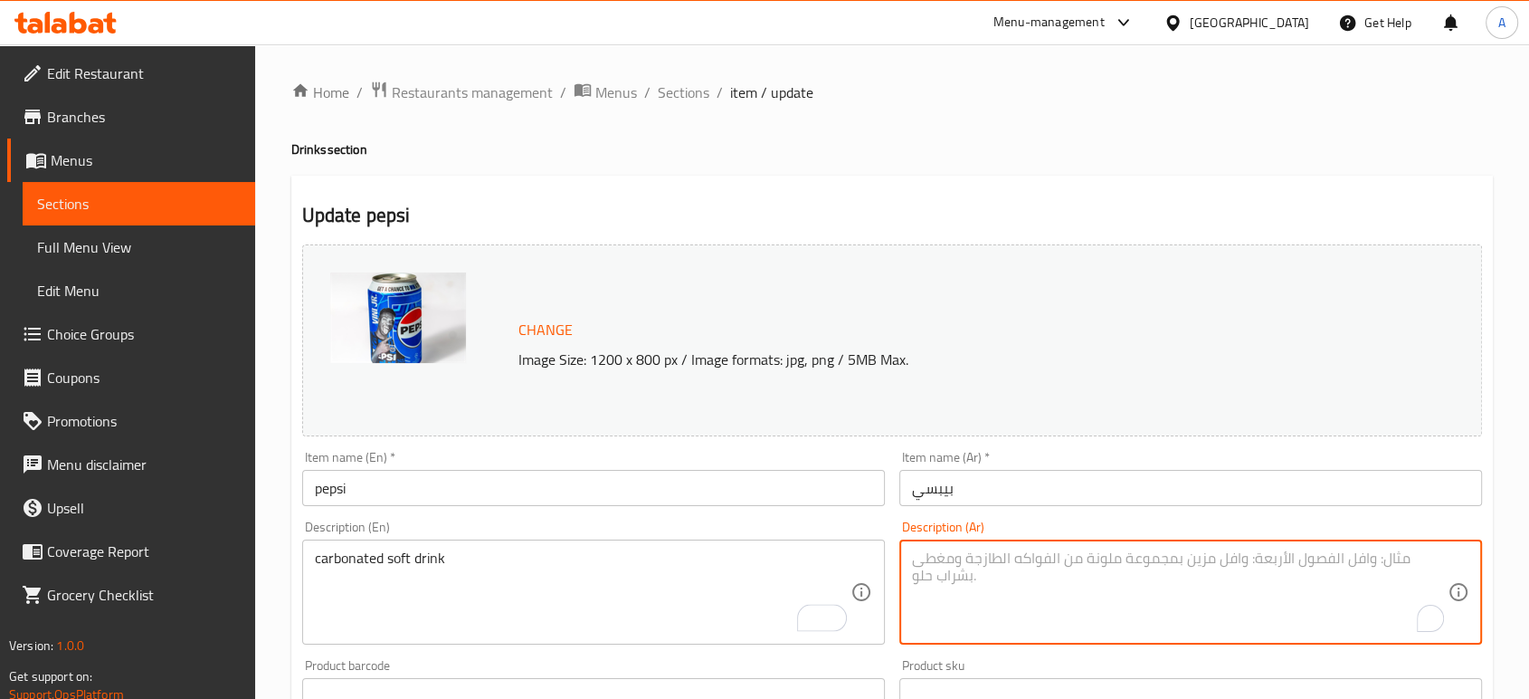
click at [1011, 570] on textarea "To enrich screen reader interactions, please activate Accessibility in Grammarl…" at bounding box center [1180, 592] width 536 height 86
type textarea "مشروب غازي مكربن"
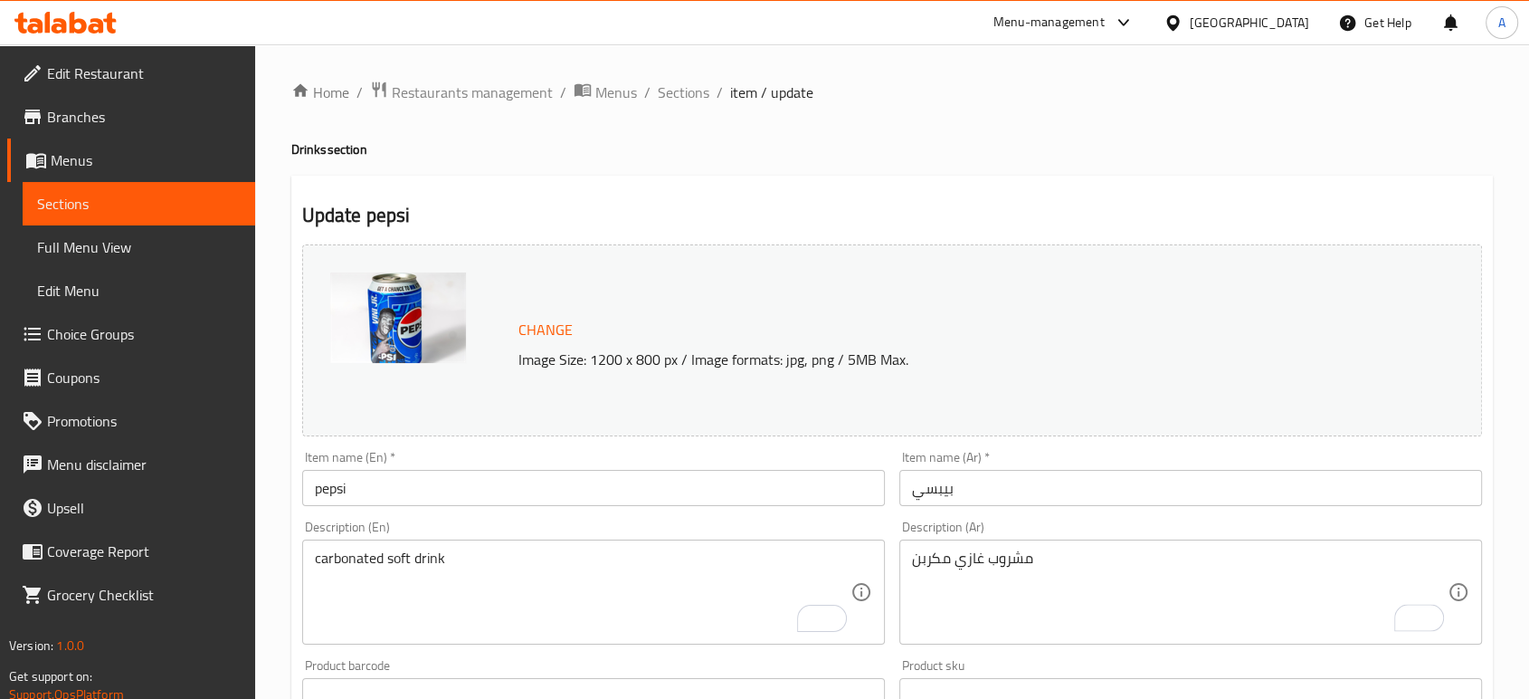
click at [1040, 509] on div "Item name (Ar)   * بيبسي Item name (Ar) *" at bounding box center [1190, 478] width 597 height 70
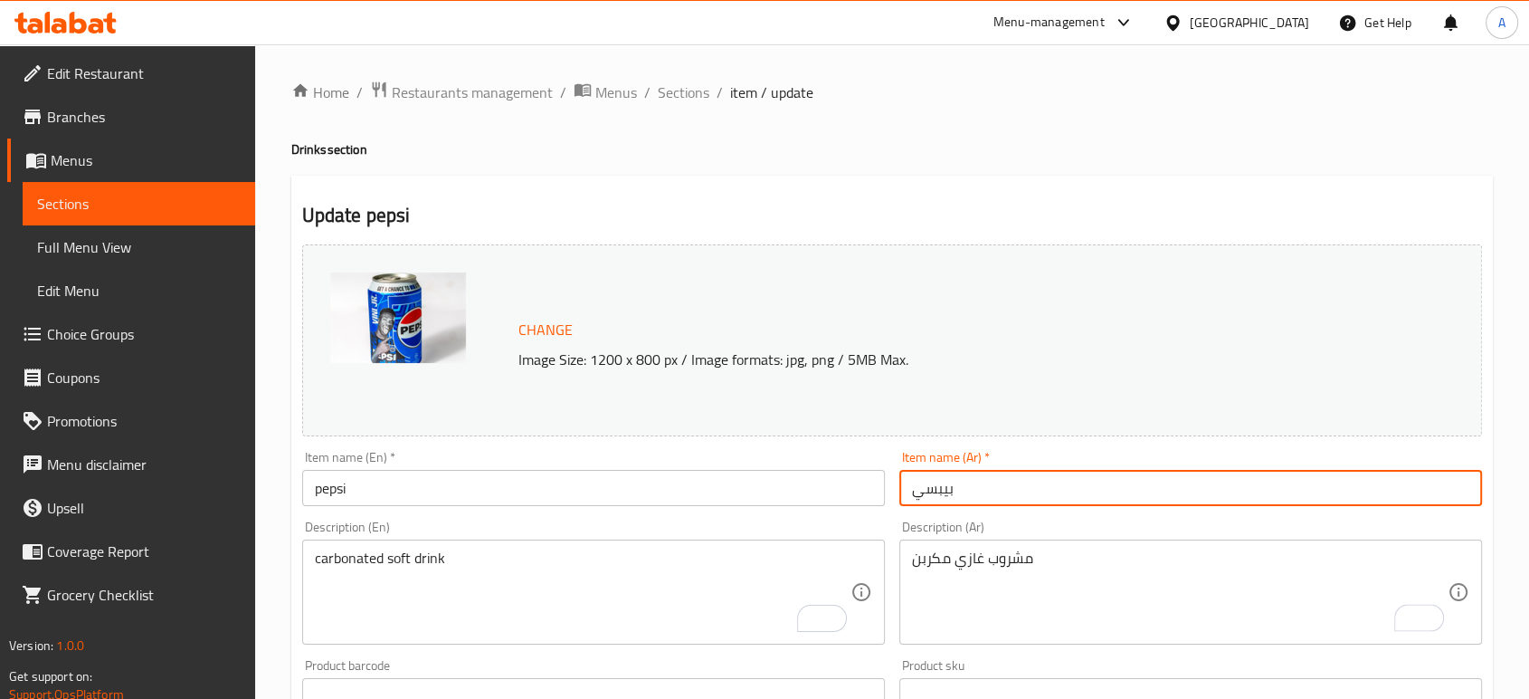
click at [1035, 501] on input "بيبسي" at bounding box center [1190, 488] width 583 height 36
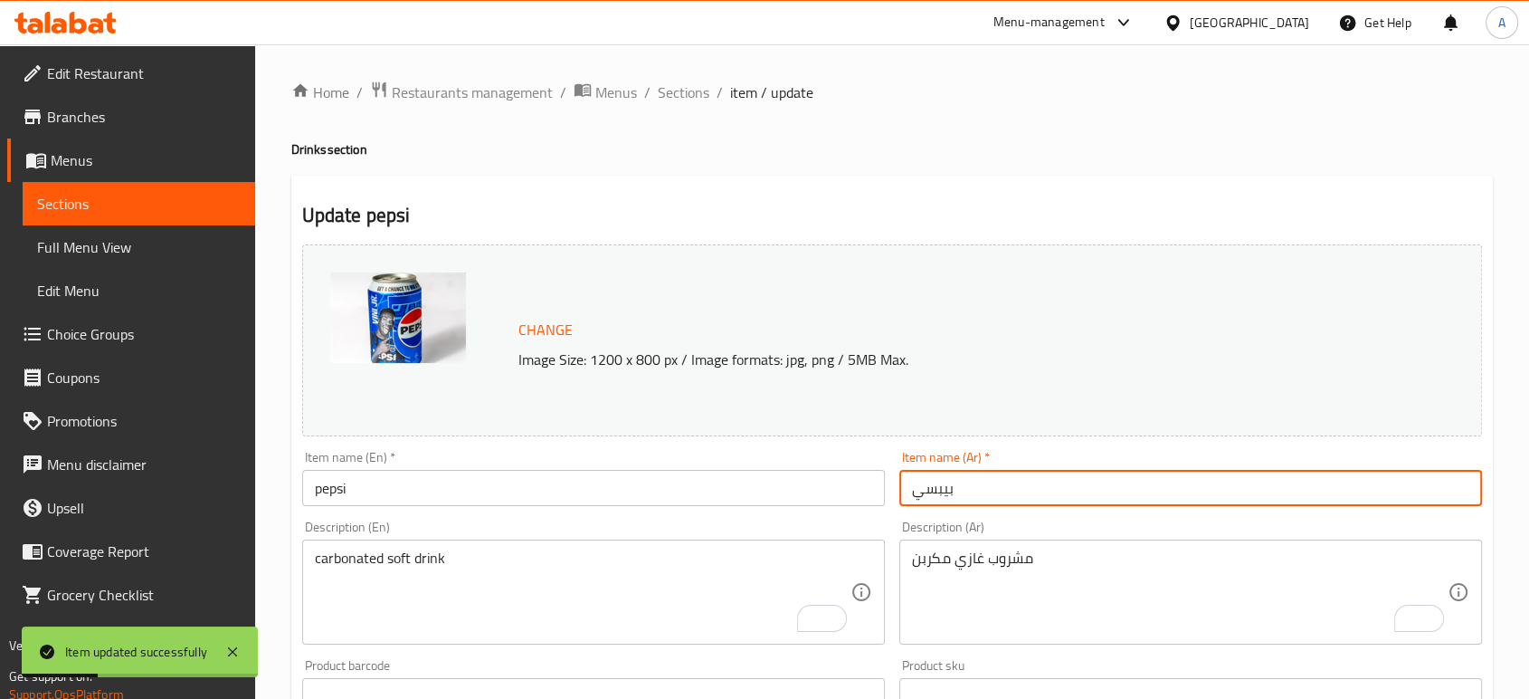
drag, startPoint x: 668, startPoint y: 86, endPoint x: 717, endPoint y: 129, distance: 65.4
click at [668, 86] on span "Sections" at bounding box center [684, 92] width 52 height 22
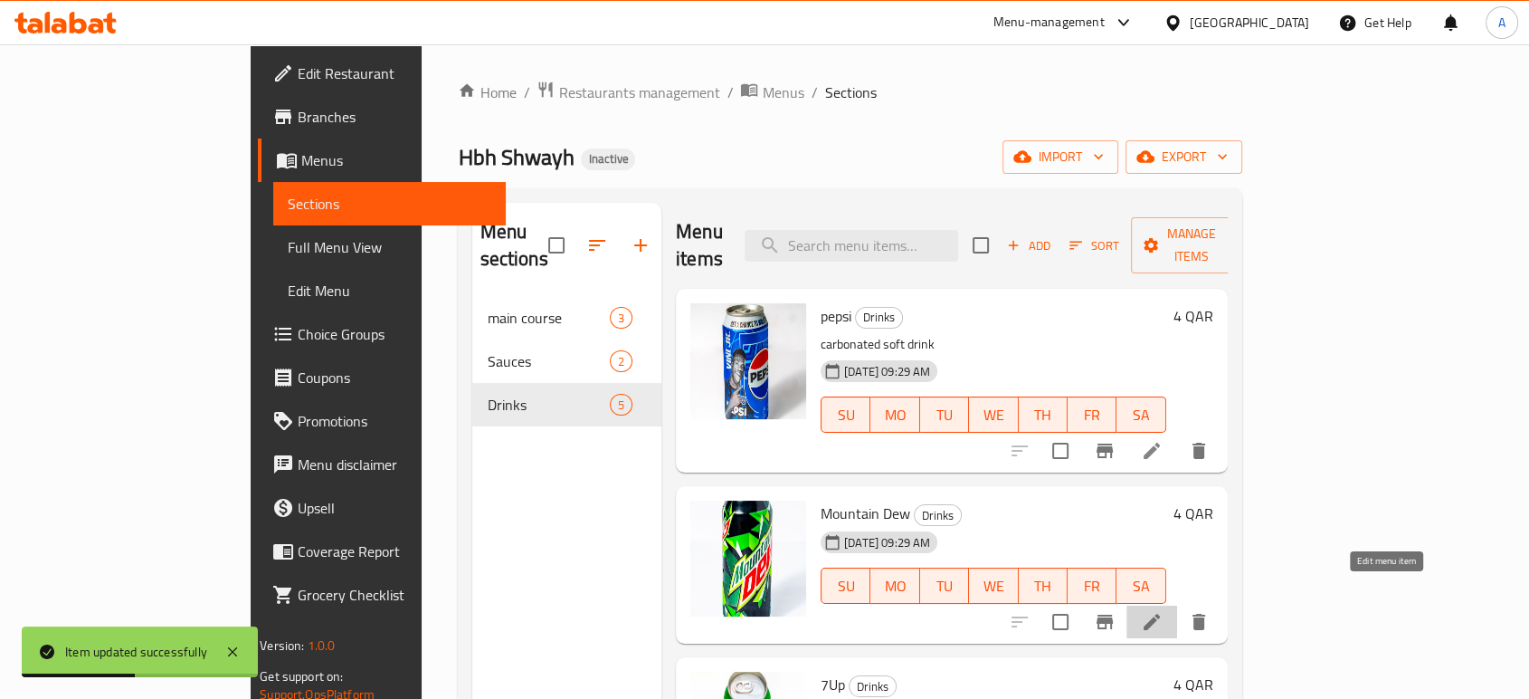
click at [1163, 611] on icon at bounding box center [1152, 622] width 22 height 22
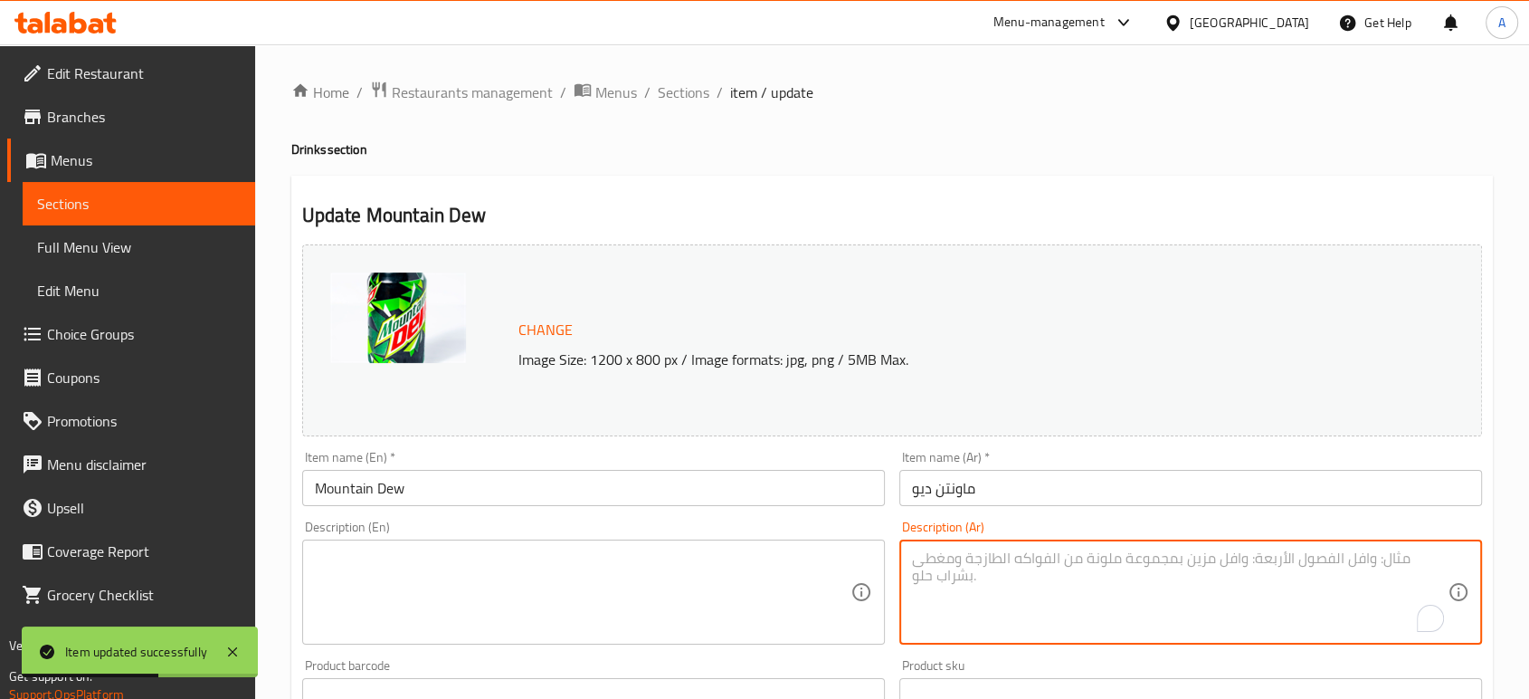
click at [976, 575] on textarea "To enrich screen reader interactions, please activate Accessibility in Grammarl…" at bounding box center [1180, 592] width 536 height 86
click at [789, 580] on textarea at bounding box center [583, 592] width 536 height 86
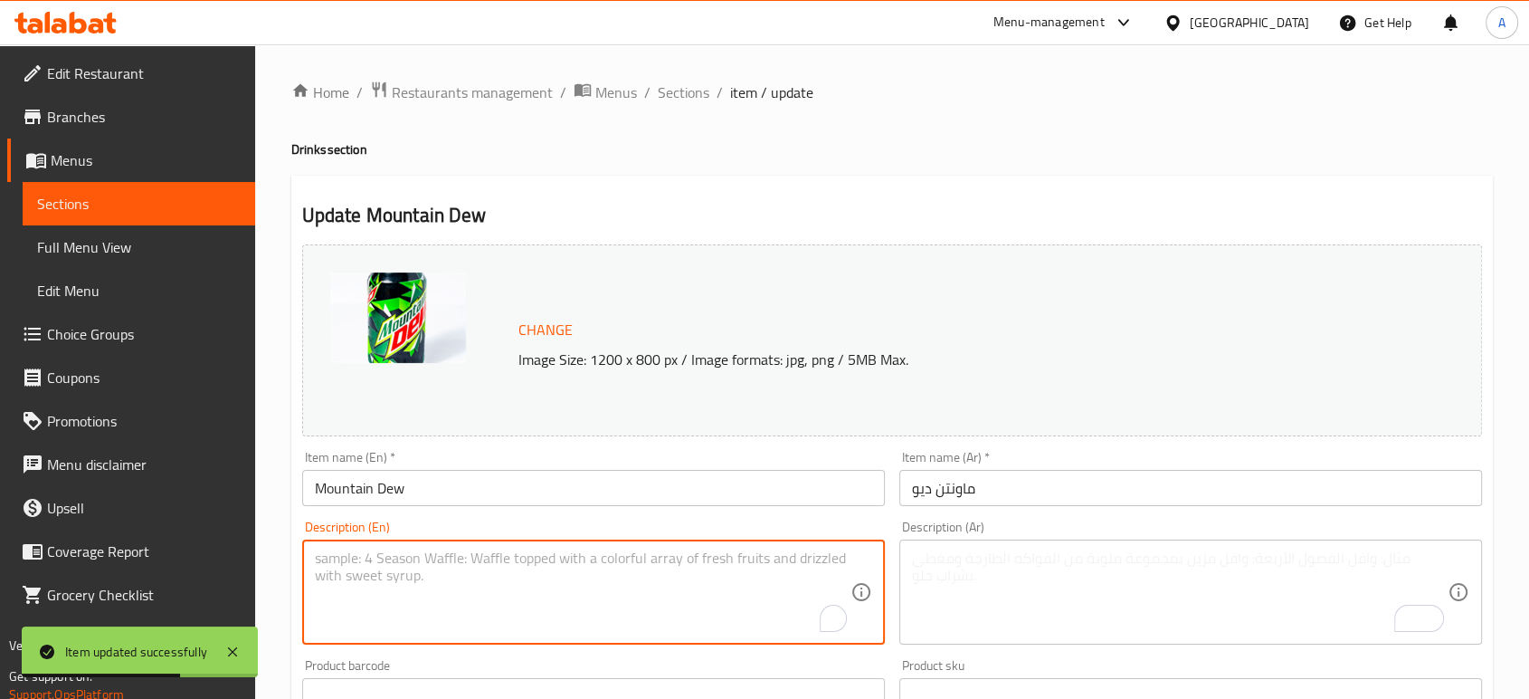
paste textarea "carbonated soft drink"
type textarea "carbonated soft drink"
click at [1040, 594] on textarea "To enrich screen reader interactions, please activate Accessibility in Grammarl…" at bounding box center [1180, 592] width 536 height 86
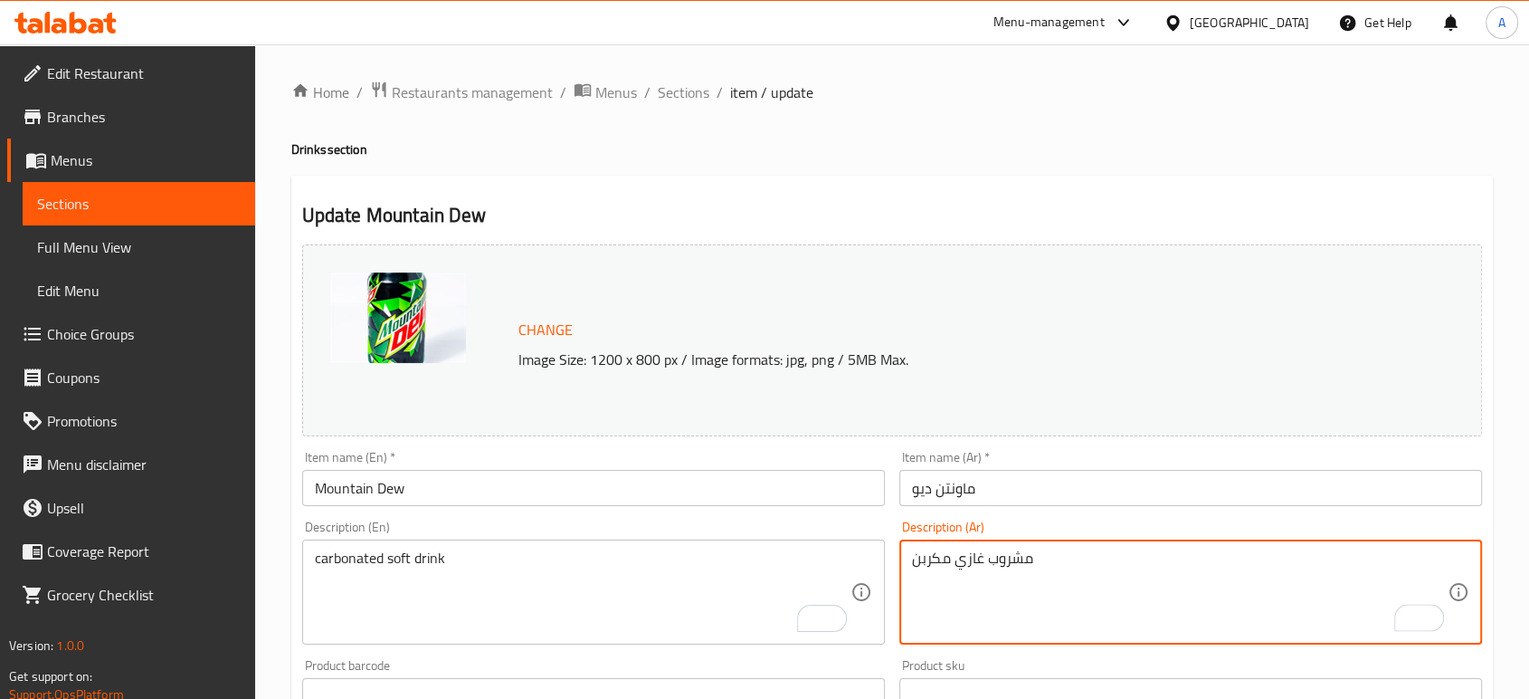
type textarea "مشروب غازي مكربن"
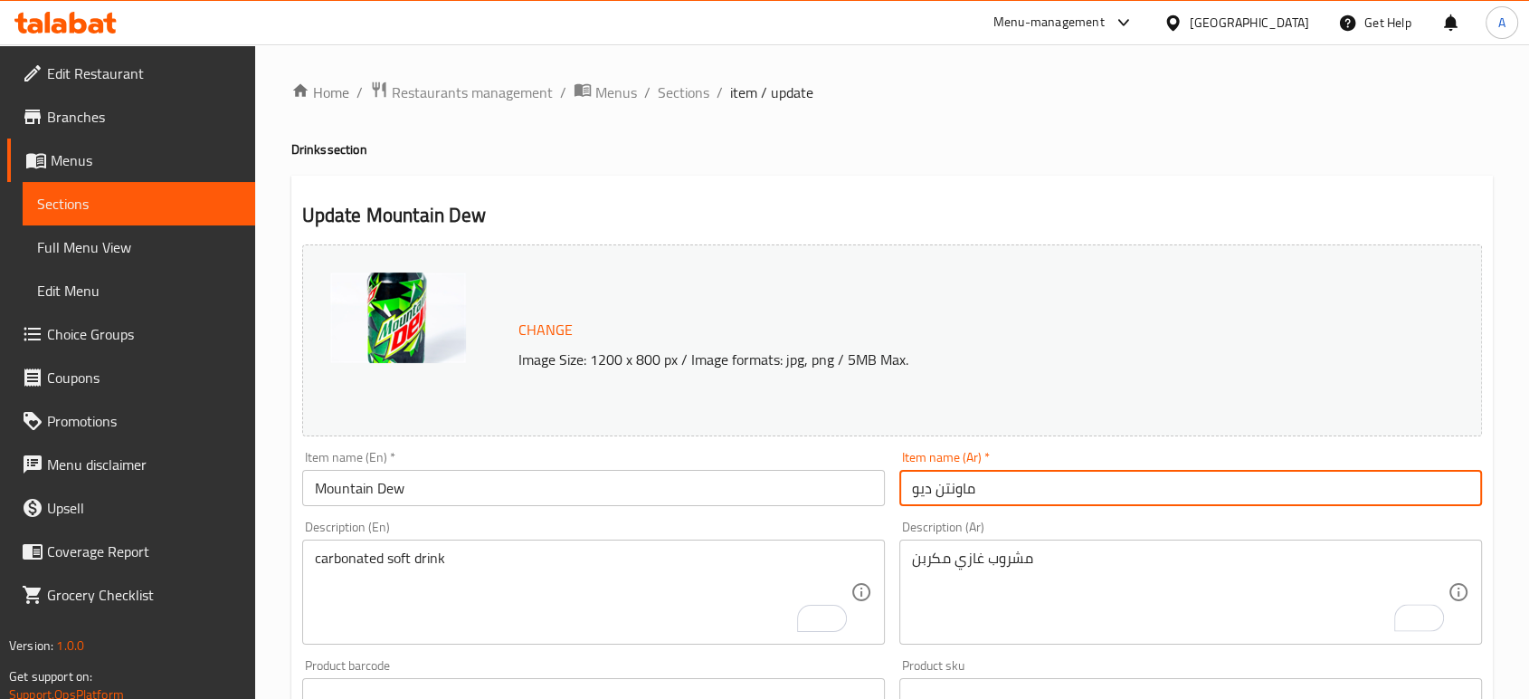
click at [1032, 480] on input "ماونتن ديو" at bounding box center [1190, 488] width 583 height 36
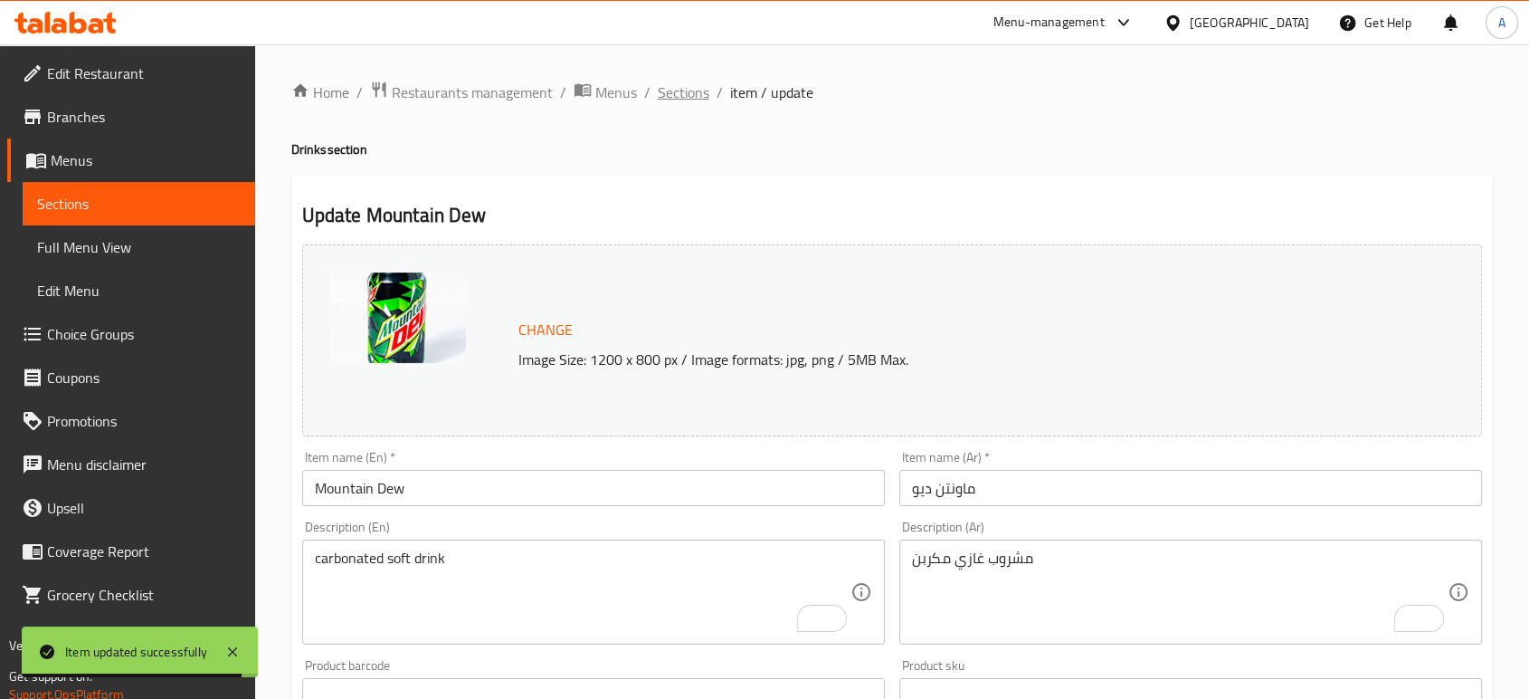
click at [670, 94] on span "Sections" at bounding box center [684, 92] width 52 height 22
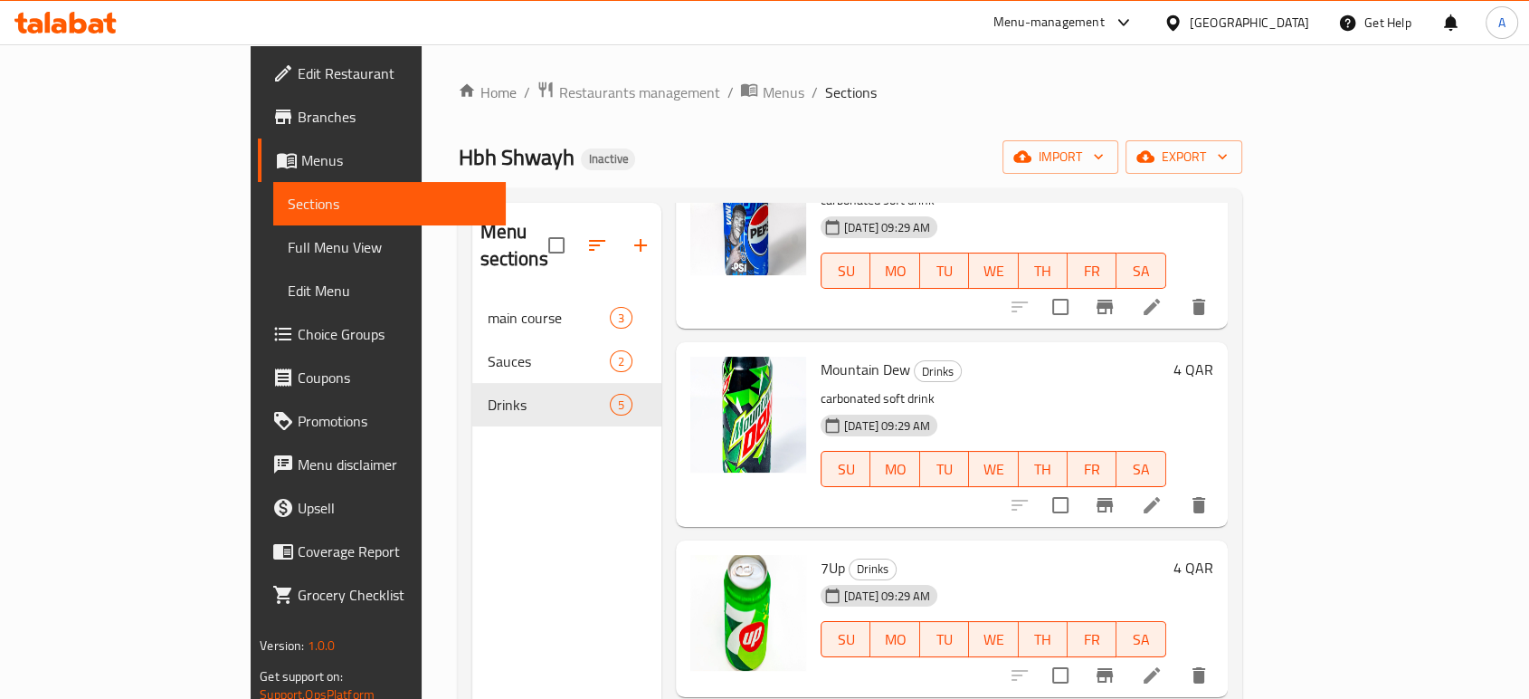
scroll to position [201, 0]
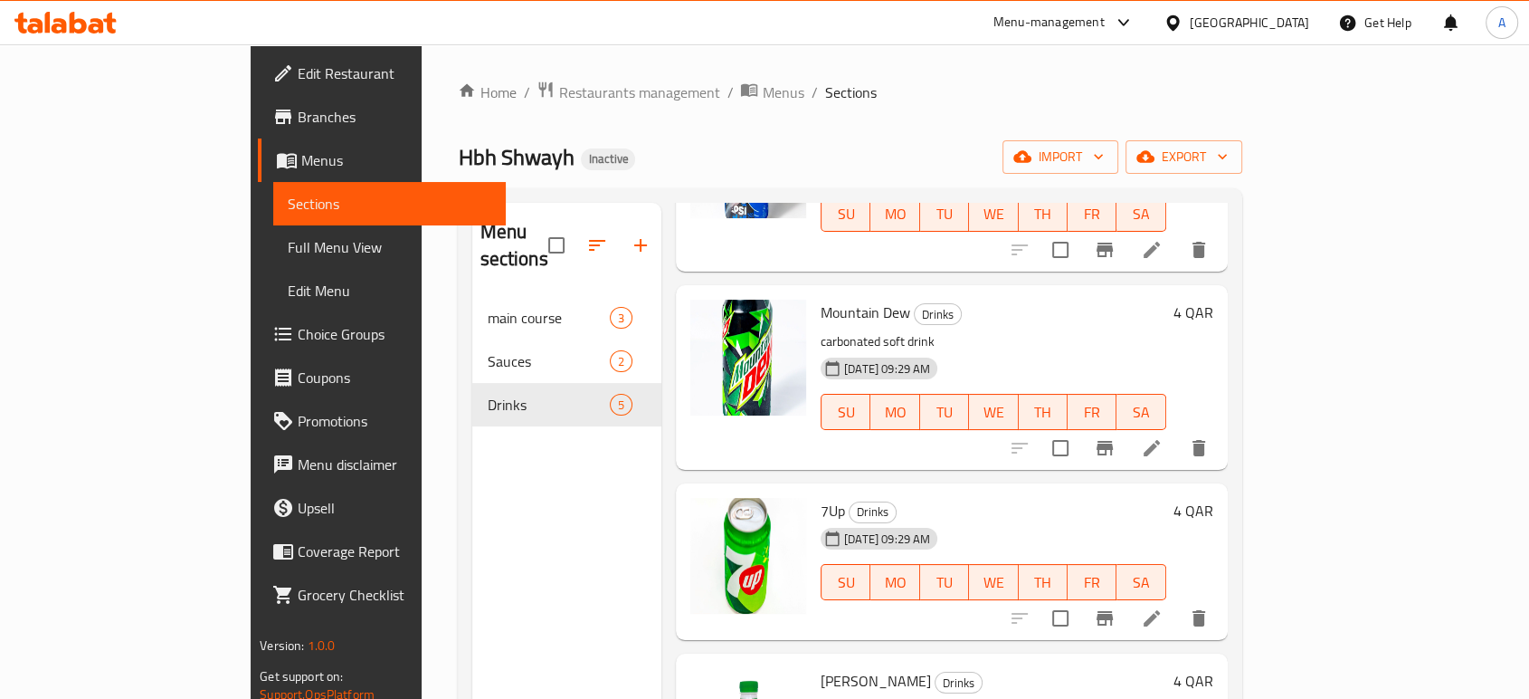
click at [1177, 602] on li at bounding box center [1152, 618] width 51 height 33
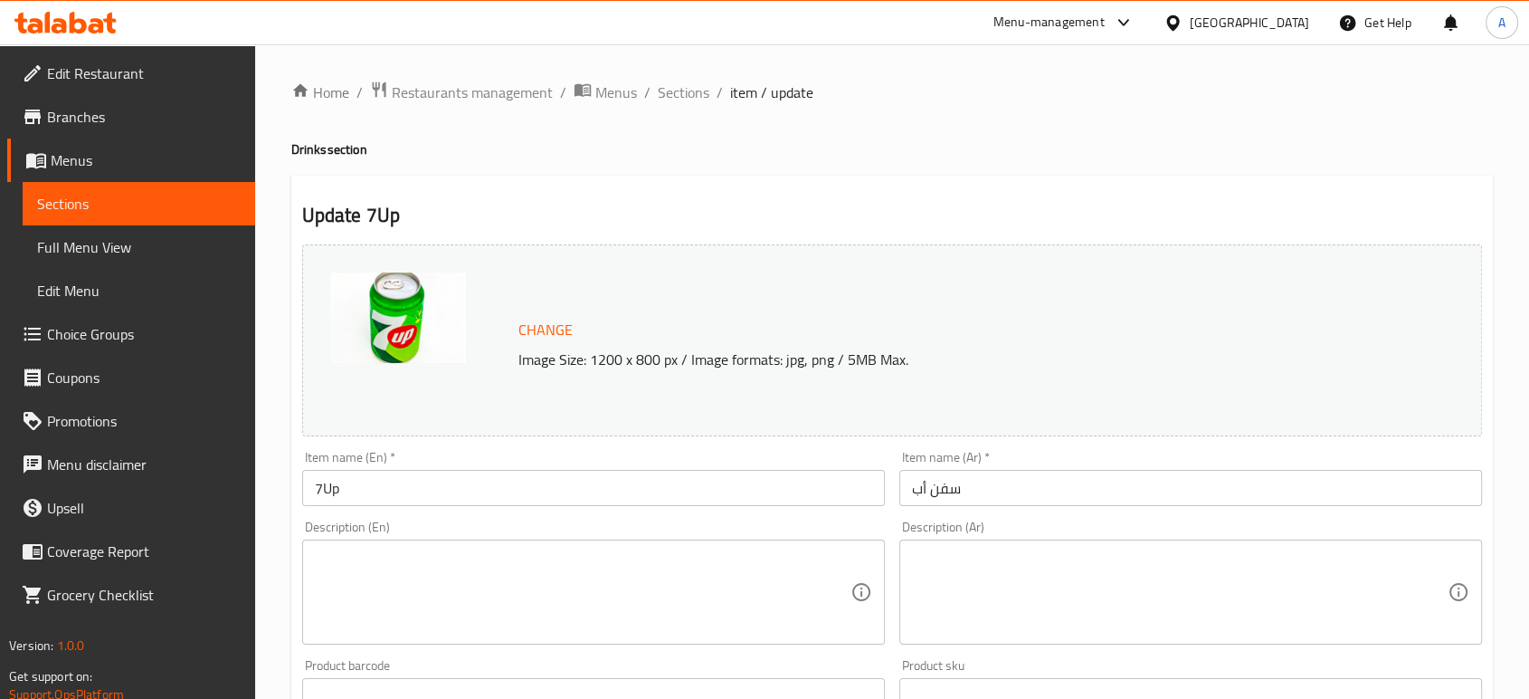
click at [485, 592] on textarea at bounding box center [583, 592] width 536 height 86
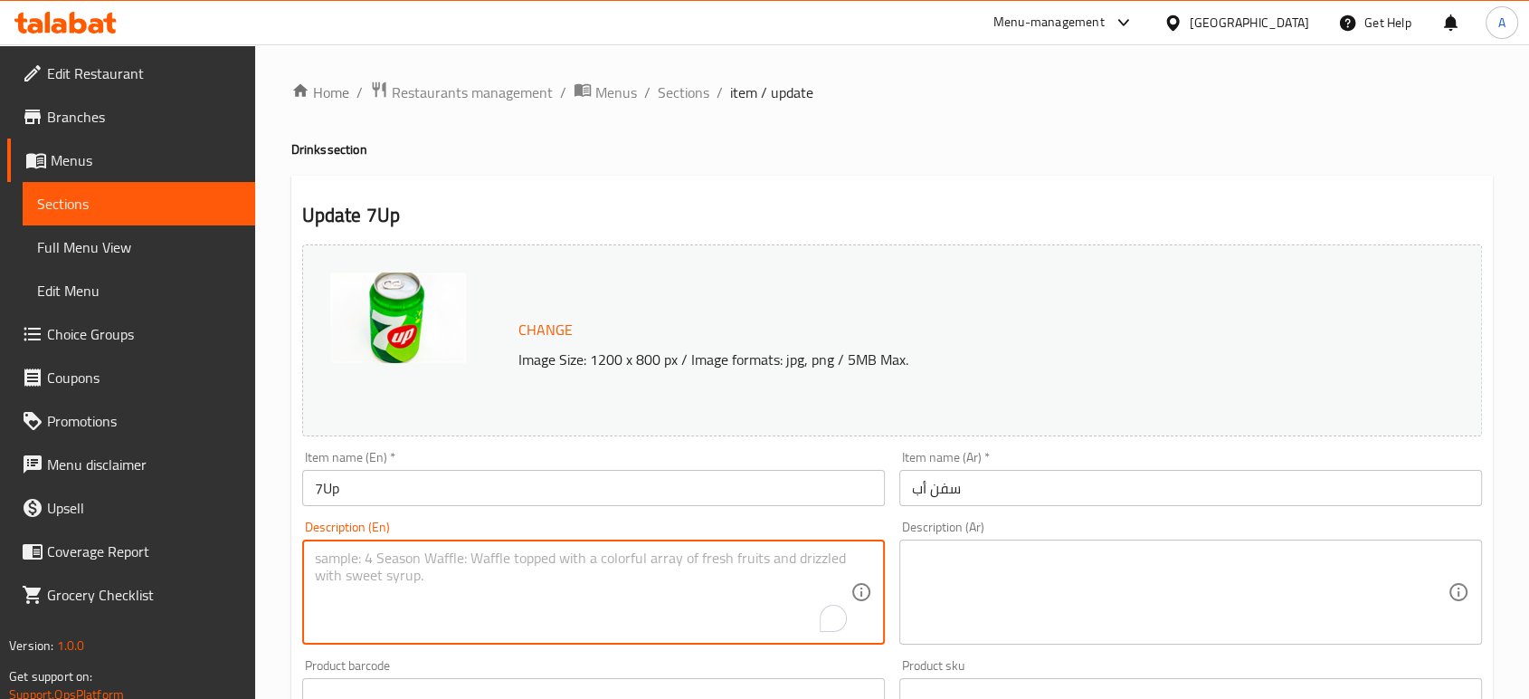
paste textarea "carbonated soft drink"
type textarea "carbonated soft drink"
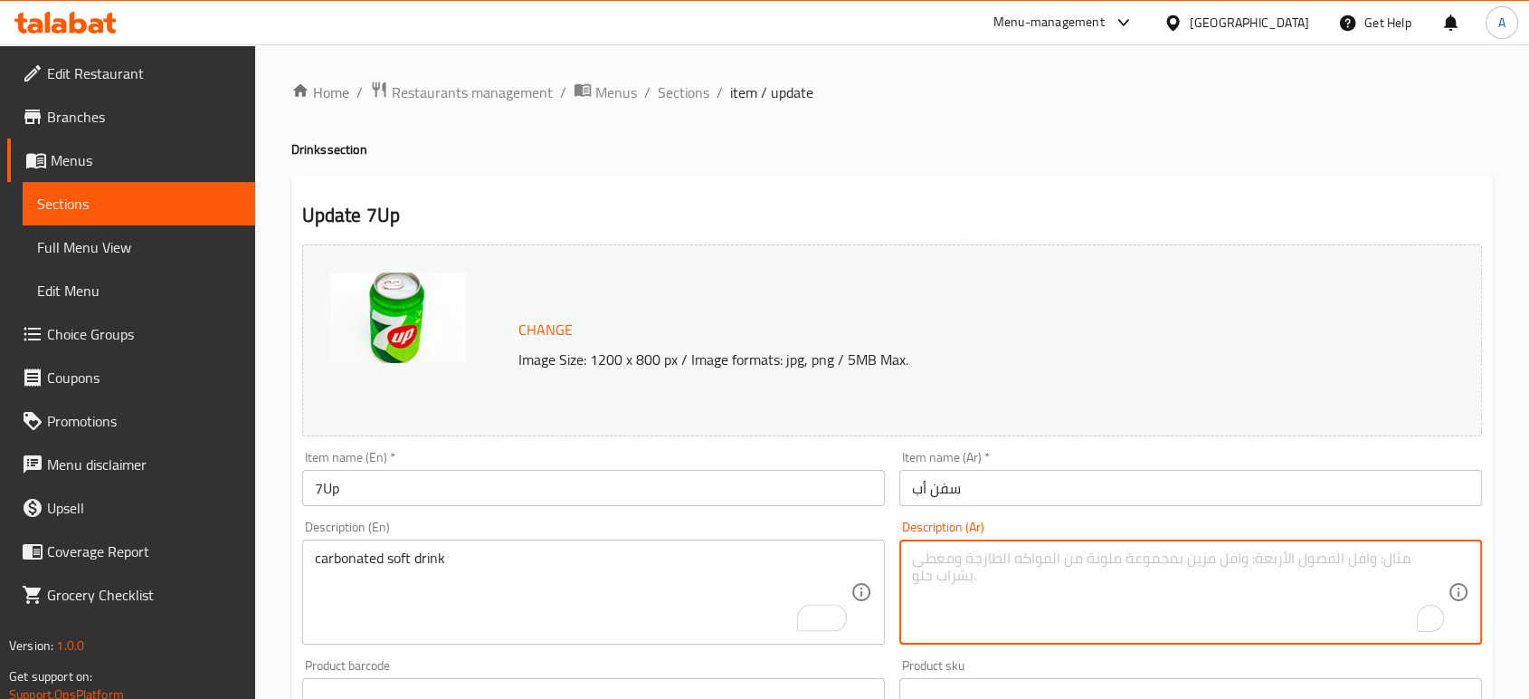
click at [916, 583] on textarea "To enrich screen reader interactions, please activate Accessibility in Grammarl…" at bounding box center [1180, 592] width 536 height 86
type textarea "مشروب غازي مكربن"
click at [977, 489] on input "سفن أب" at bounding box center [1190, 488] width 583 height 36
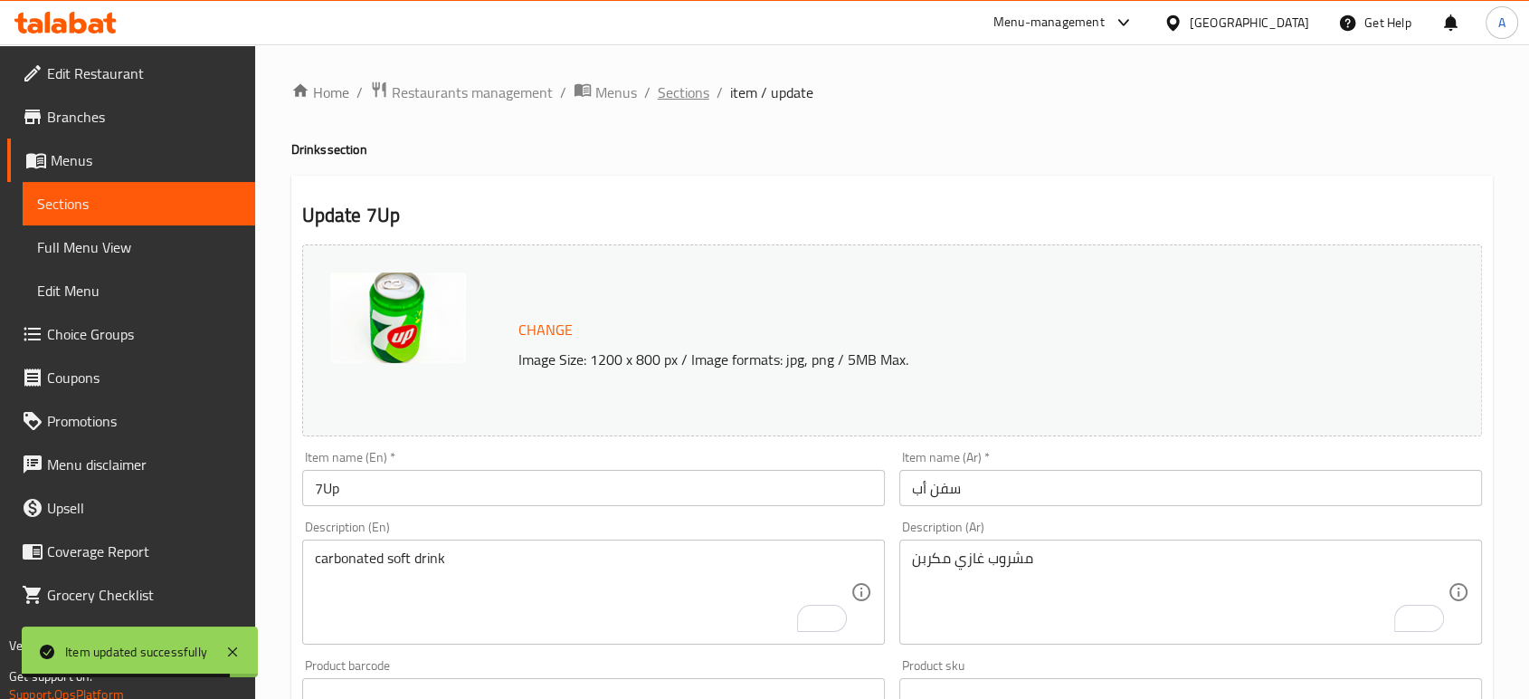
click at [702, 89] on span "Sections" at bounding box center [684, 92] width 52 height 22
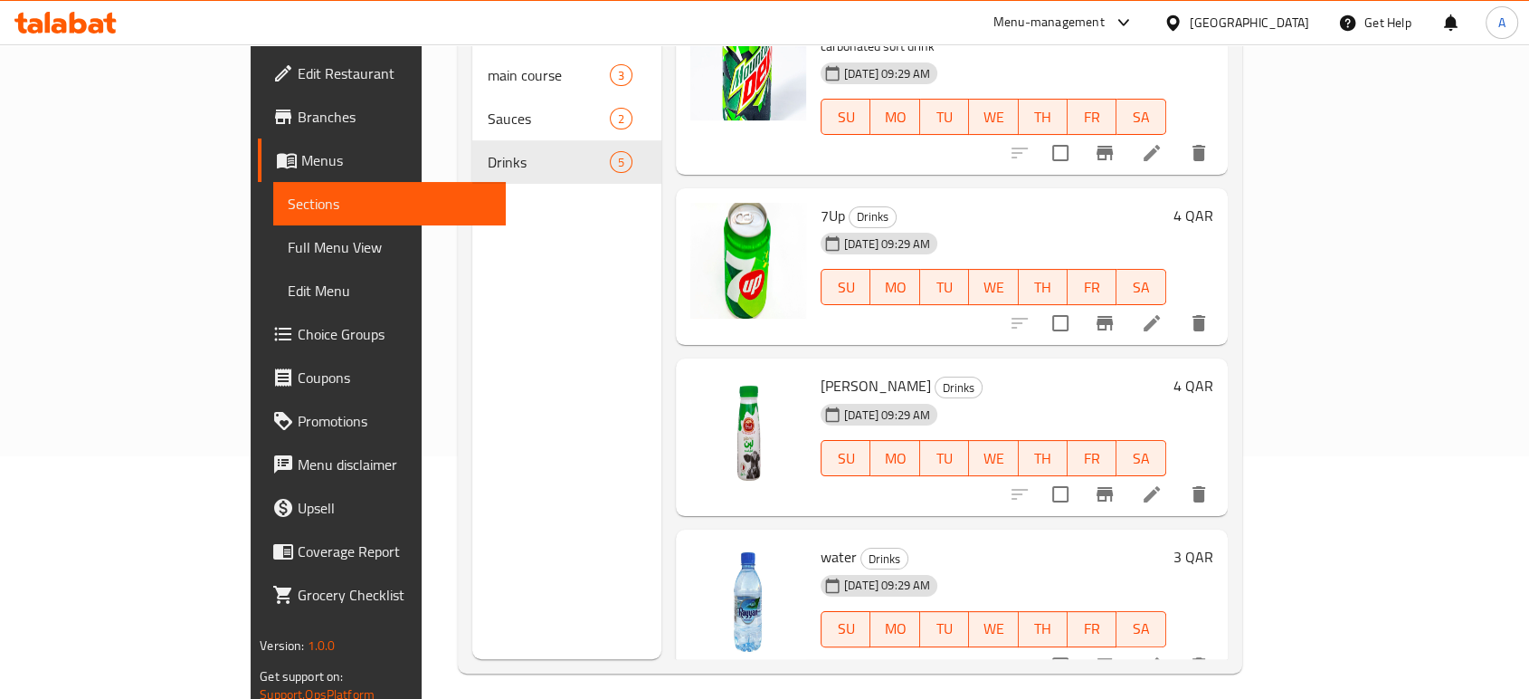
scroll to position [253, 0]
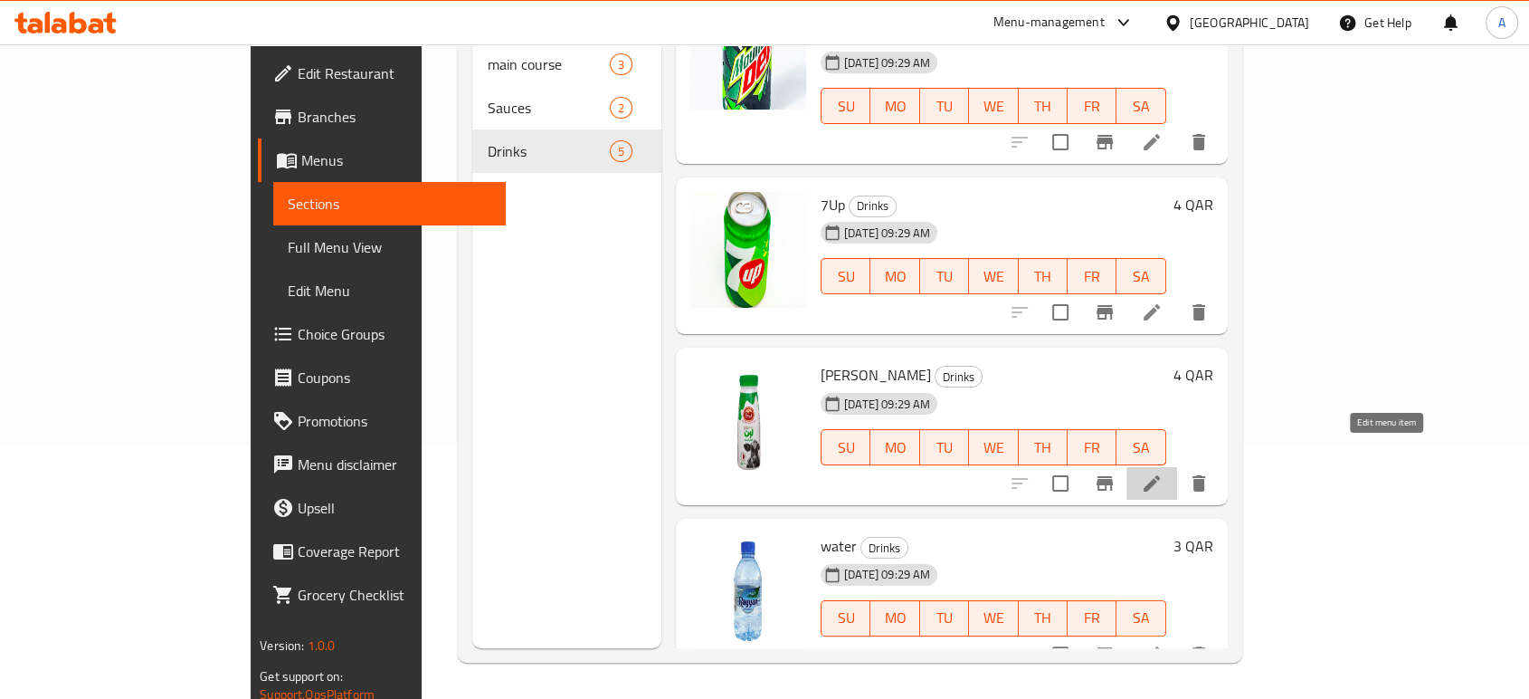
click at [1160, 475] on icon at bounding box center [1152, 483] width 16 height 16
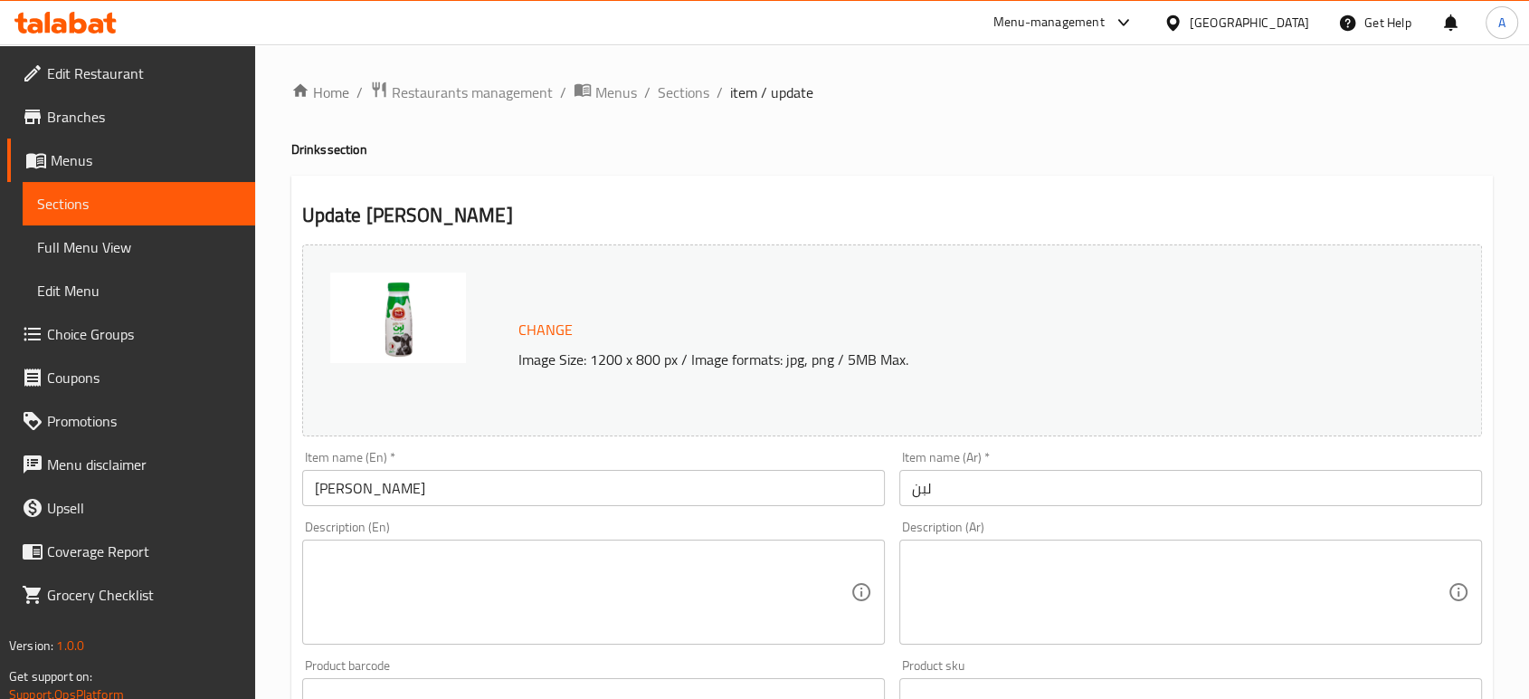
click at [671, 90] on span "Sections" at bounding box center [684, 92] width 52 height 22
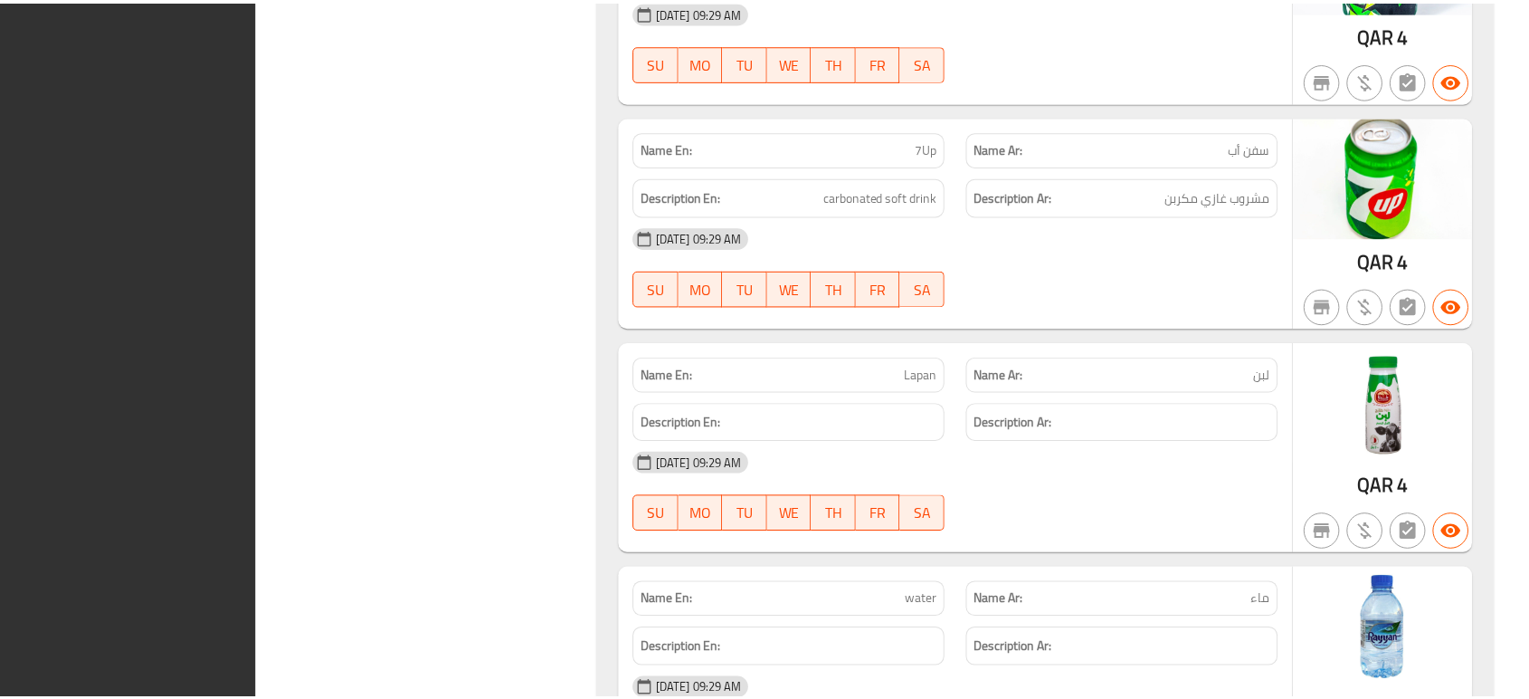
scroll to position [2212, 0]
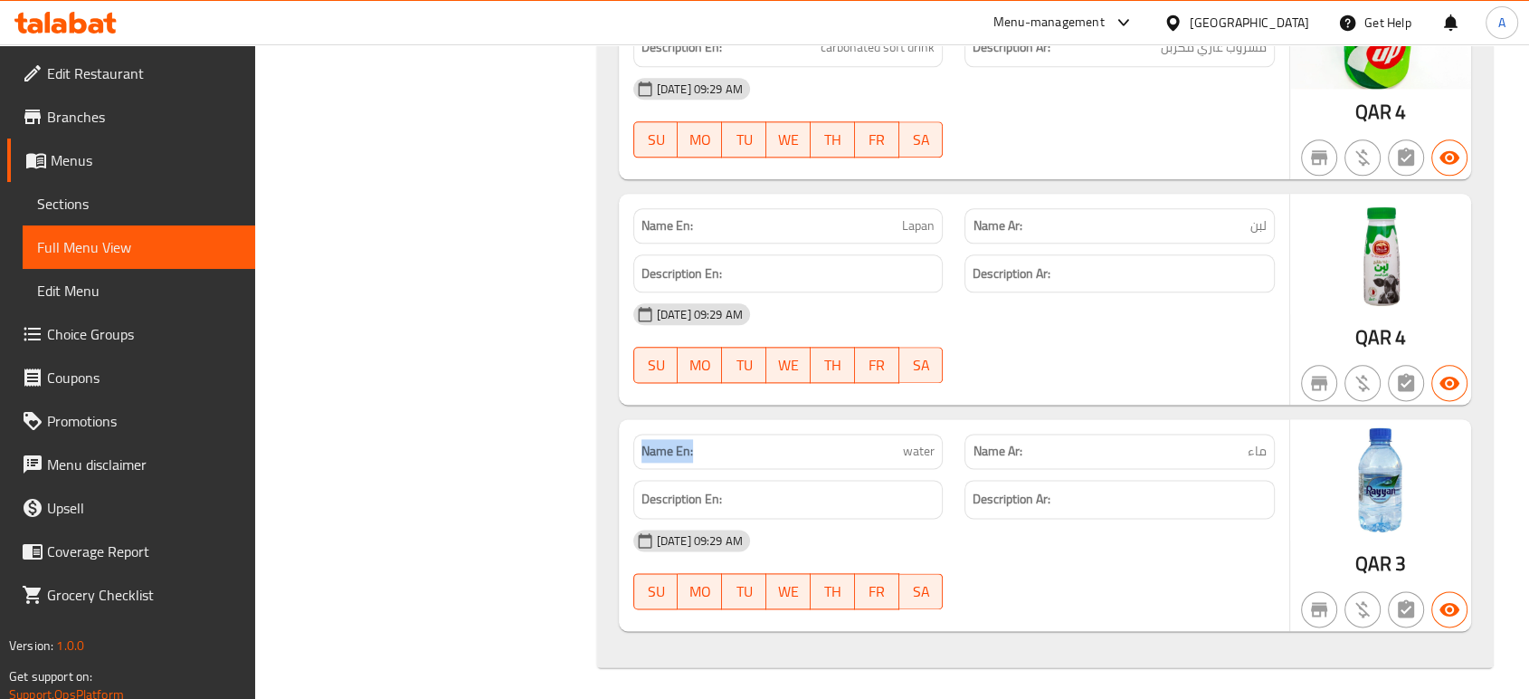
drag, startPoint x: 700, startPoint y: 443, endPoint x: 608, endPoint y: 443, distance: 92.3
click at [608, 443] on div "Name En: pepsi Name Ar: بيبسي Description En: carbonated soft drink Description…" at bounding box center [1045, 88] width 896 height 1158
copy strong "Name En:"
click at [1280, 20] on div "[GEOGRAPHIC_DATA]" at bounding box center [1249, 23] width 119 height 20
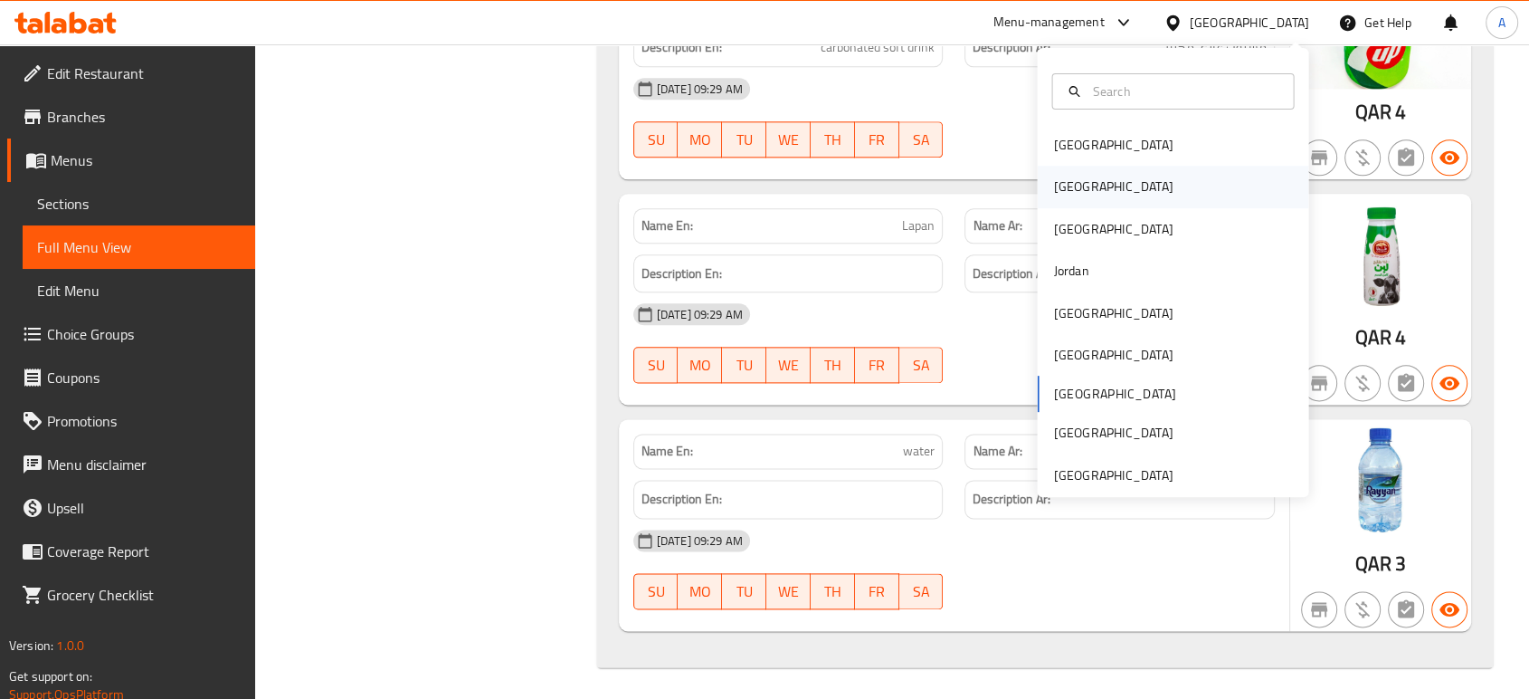
click at [1099, 188] on div "[GEOGRAPHIC_DATA]" at bounding box center [1172, 187] width 271 height 42
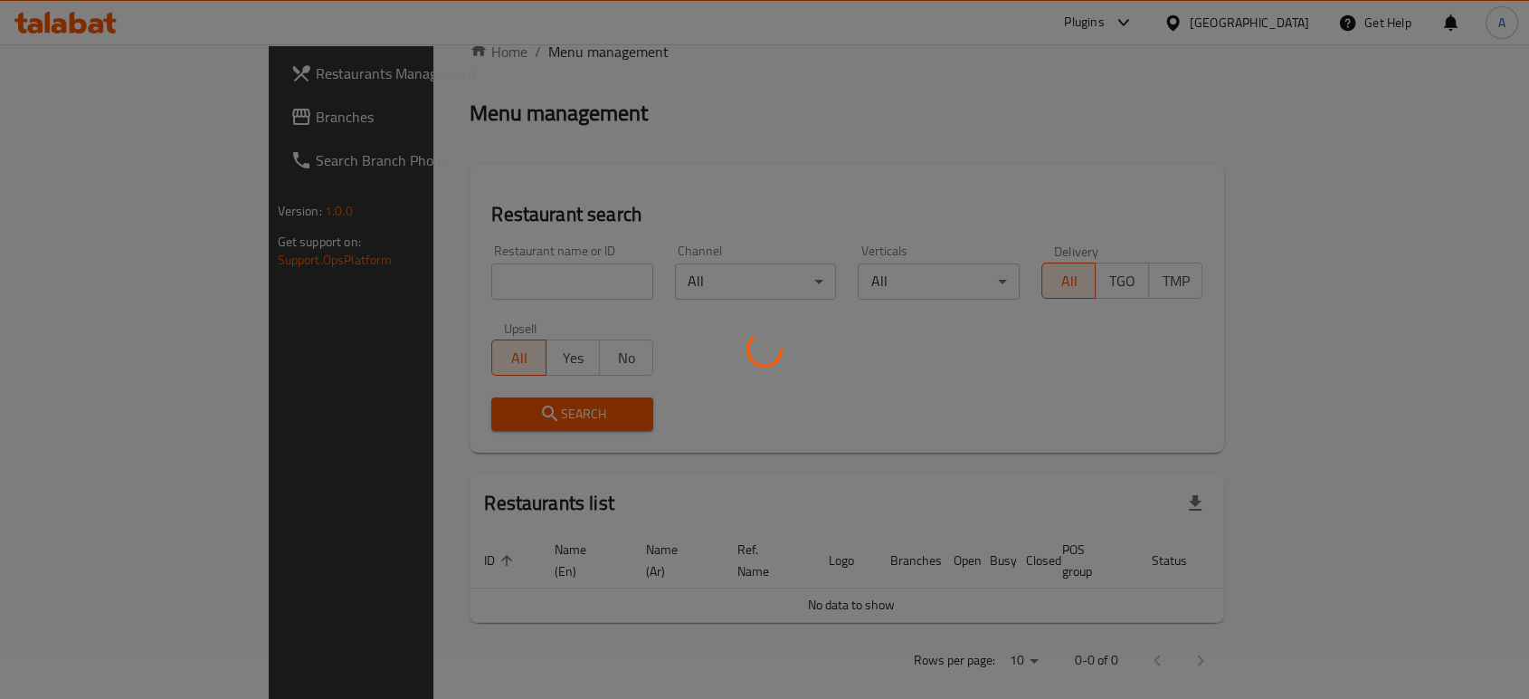
scroll to position [642, 0]
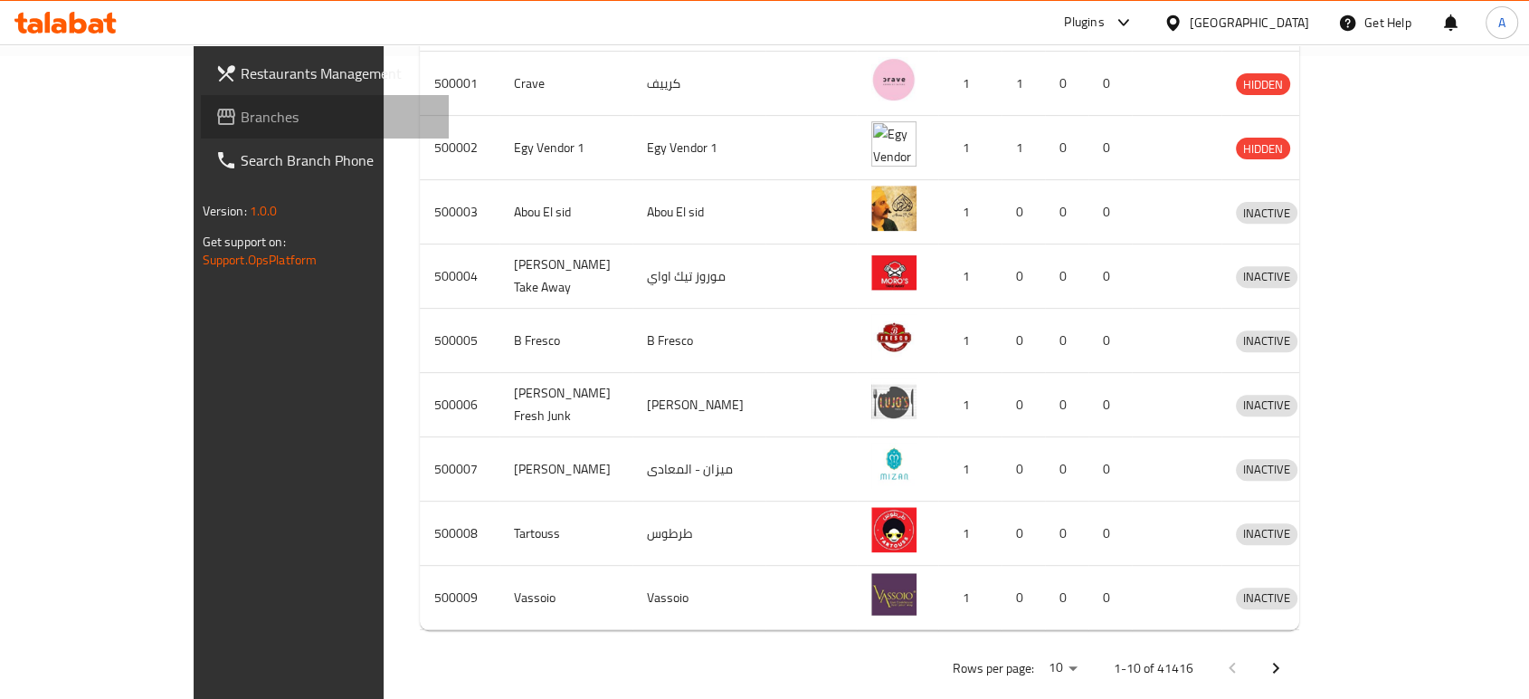
click at [241, 106] on span "Branches" at bounding box center [338, 117] width 194 height 22
